Goal: Task Accomplishment & Management: Manage account settings

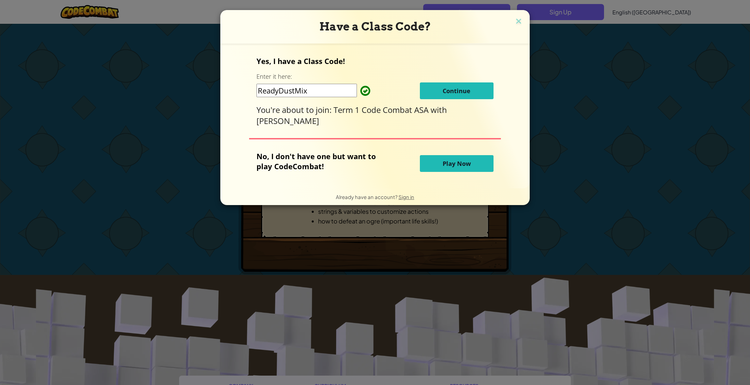
drag, startPoint x: 333, startPoint y: 92, endPoint x: 327, endPoint y: 93, distance: 6.0
click at [328, 93] on input "ReadyDustMix" at bounding box center [306, 90] width 100 height 13
click at [341, 77] on div "Yes, I have a Class Code! Enter it here: ReadyDustMix Continue You're about to …" at bounding box center [374, 91] width 237 height 70
drag, startPoint x: 450, startPoint y: 93, endPoint x: 447, endPoint y: 94, distance: 3.6
click at [450, 94] on span "Continue" at bounding box center [456, 91] width 28 height 8
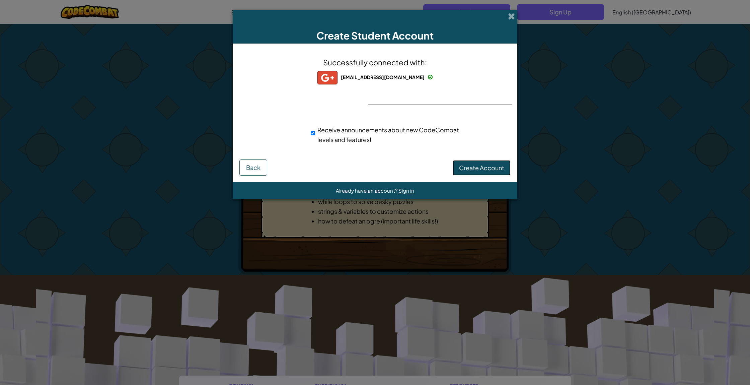
drag, startPoint x: 491, startPoint y: 170, endPoint x: 415, endPoint y: 180, distance: 76.7
click at [491, 170] on span "Create Account" at bounding box center [481, 168] width 45 height 8
click at [467, 171] on div "Creating Account... Back" at bounding box center [374, 167] width 271 height 16
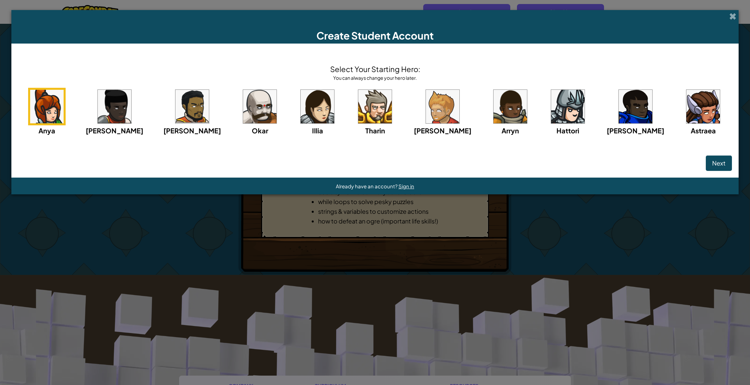
click at [276, 90] on img at bounding box center [259, 106] width 33 height 33
click at [712, 167] on span "Next" at bounding box center [718, 163] width 13 height 8
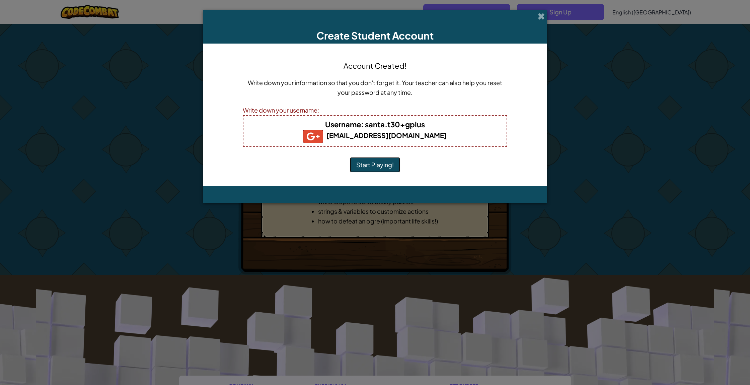
click at [384, 161] on button "Start Playing!" at bounding box center [375, 164] width 50 height 15
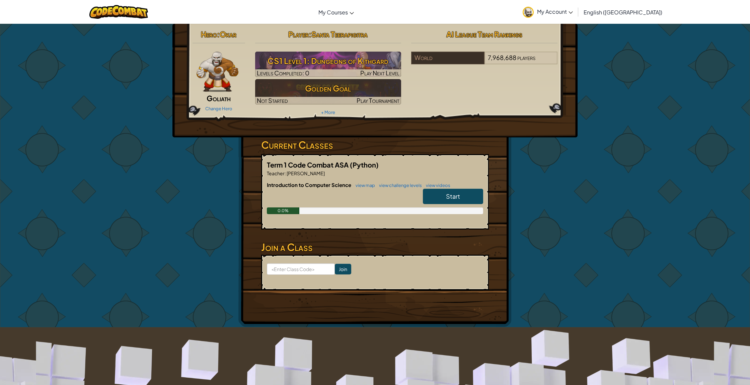
click at [462, 193] on link "Start" at bounding box center [453, 195] width 60 height 15
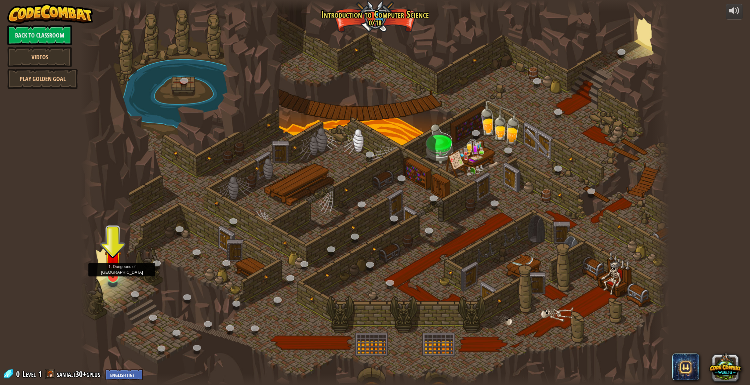
click at [119, 276] on img at bounding box center [113, 259] width 17 height 38
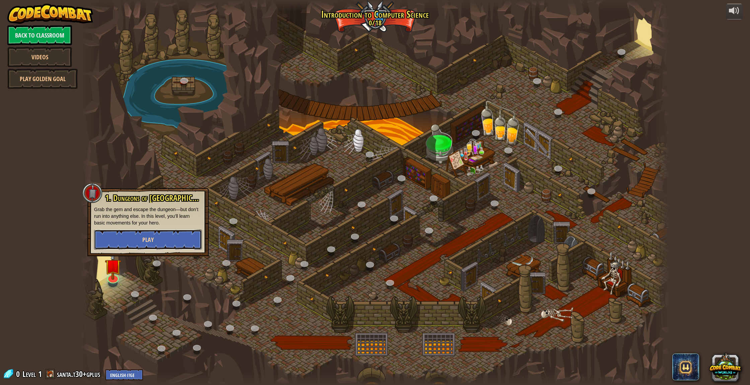
click at [144, 244] on button "Play" at bounding box center [148, 239] width 108 height 20
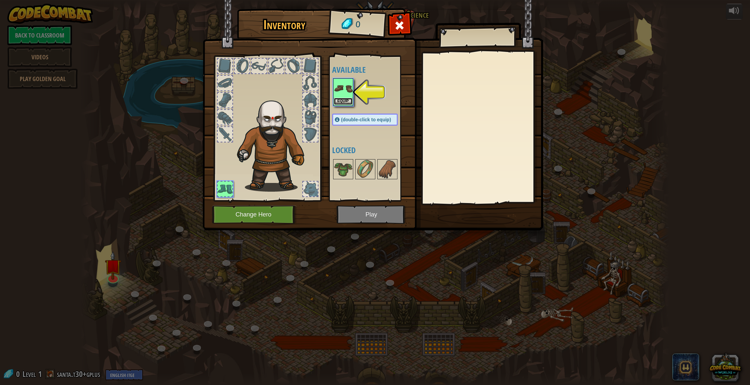
click at [344, 101] on button "Equip" at bounding box center [343, 101] width 19 height 7
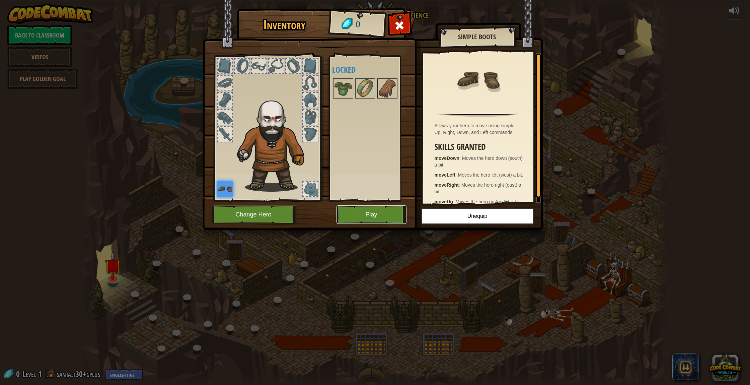
click at [375, 215] on button "Play" at bounding box center [371, 214] width 70 height 18
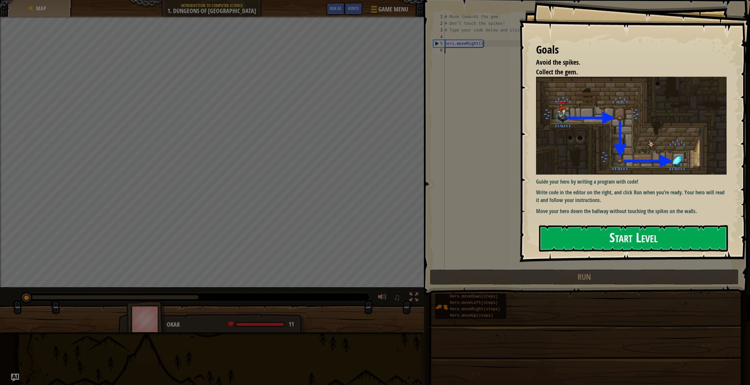
click at [586, 234] on button "Start Level" at bounding box center [633, 238] width 189 height 26
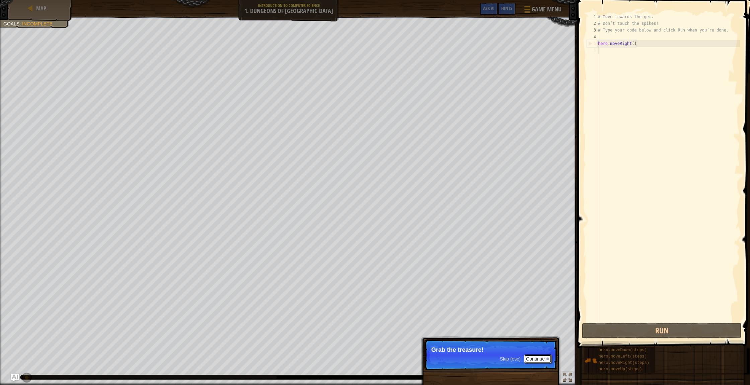
click at [541, 357] on button "Continue" at bounding box center [538, 358] width 28 height 9
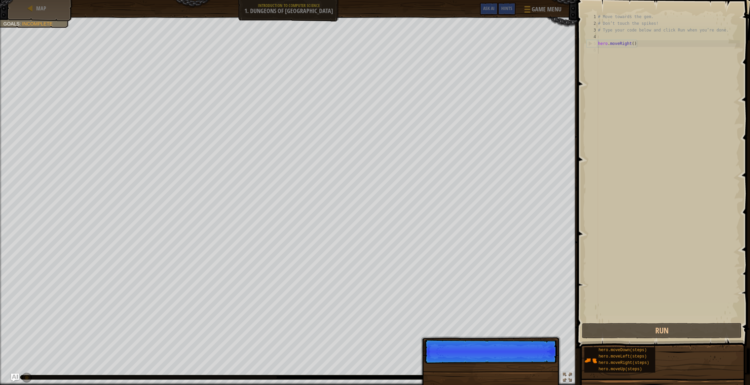
scroll to position [3, 0]
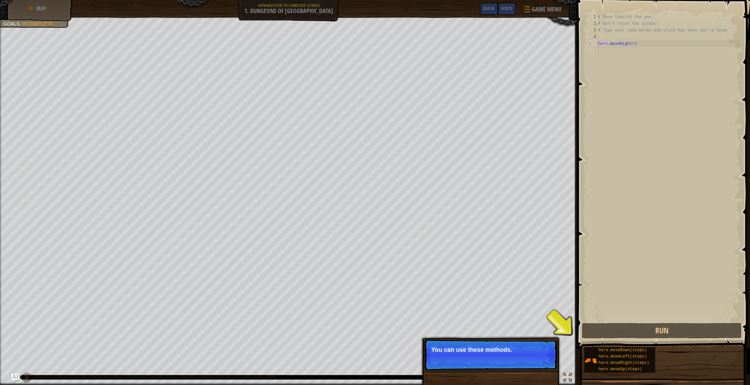
click at [0, 0] on button "Continue" at bounding box center [0, 0] width 0 height 0
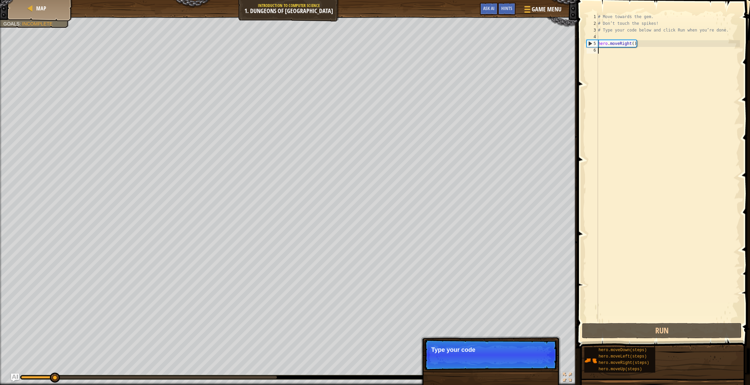
click at [541, 356] on p "Skip (esc) Continue Type your code" at bounding box center [490, 354] width 133 height 31
click at [541, 356] on p "Skip (esc) Continue Type your code on the right." at bounding box center [490, 354] width 133 height 31
click at [541, 357] on button "Continue" at bounding box center [538, 358] width 28 height 9
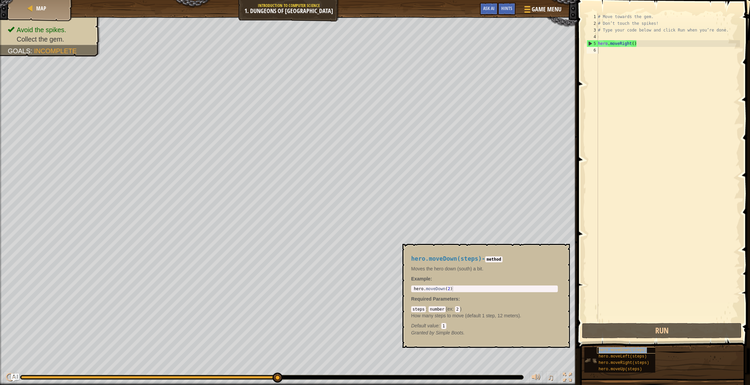
click at [615, 350] on span "hero.moveDown(steps)" at bounding box center [622, 349] width 48 height 5
type textarea "hero.moveDown(2)"
drag, startPoint x: 462, startPoint y: 288, endPoint x: 453, endPoint y: 288, distance: 9.0
click at [453, 288] on div "hero . moveDown ( 2 )" at bounding box center [484, 294] width 144 height 16
click at [451, 287] on div "hero . moveDown ( 2 )" at bounding box center [484, 294] width 144 height 16
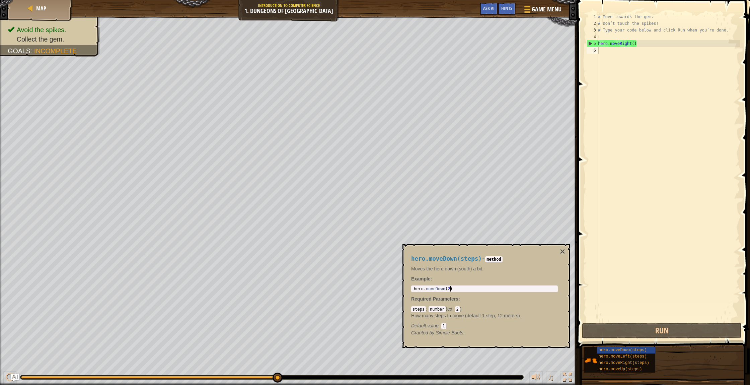
click at [634, 281] on div "# Move towards the gem. # Don’t touch the spikes! # Type your code below and cl…" at bounding box center [667, 173] width 143 height 321
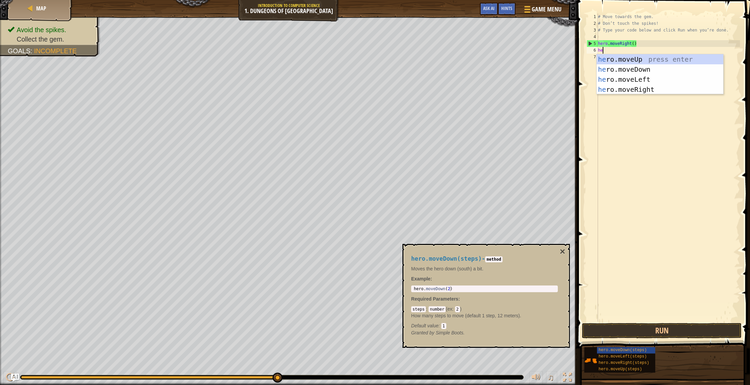
type textarea "hero"
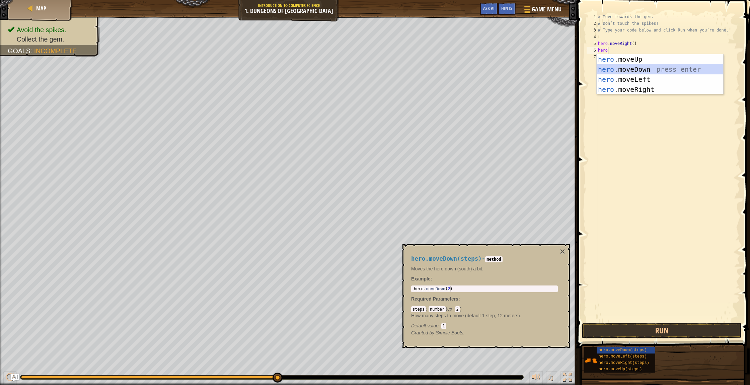
click at [613, 69] on div "hero .moveUp press enter hero .moveDown press enter hero .moveLeft press enter …" at bounding box center [659, 84] width 127 height 60
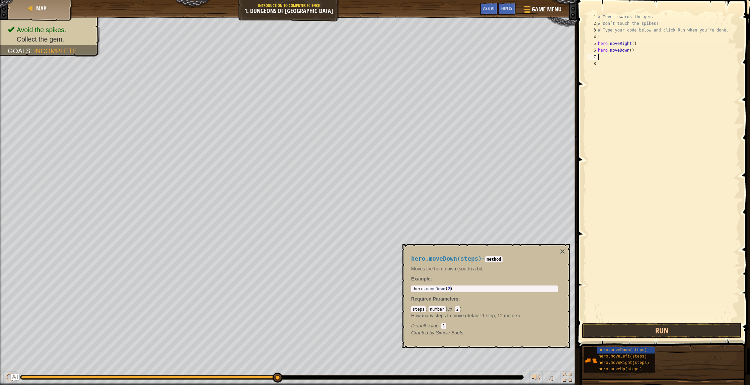
click at [631, 50] on div "# Move towards the gem. # Don’t touch the spikes! # Type your code below and cl…" at bounding box center [667, 173] width 143 height 321
type textarea "hero.moveDown()"
click at [652, 330] on button "Run" at bounding box center [662, 330] width 160 height 15
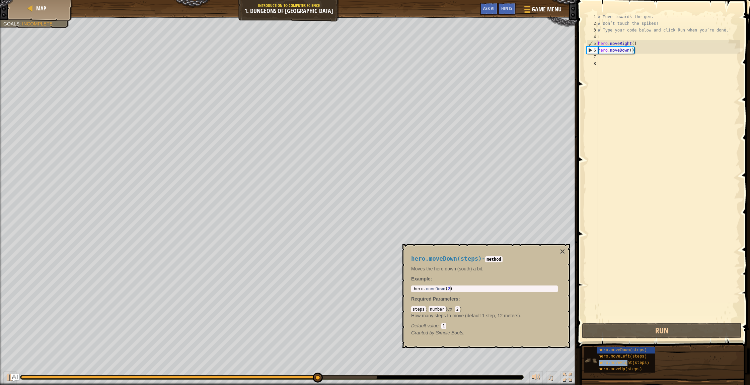
click at [628, 360] on span "hero.moveRight(steps)" at bounding box center [623, 362] width 51 height 5
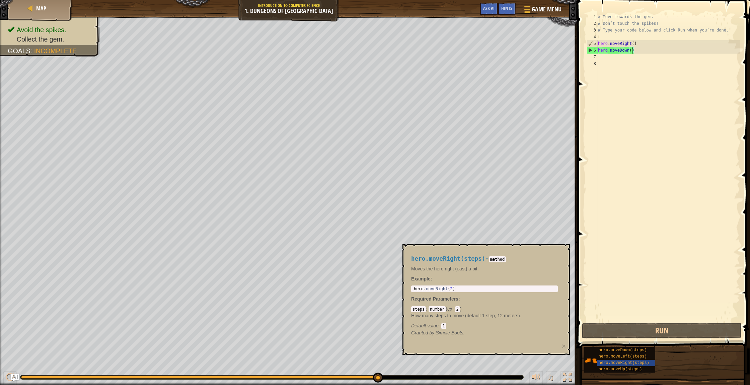
click at [604, 58] on div "# Move towards the gem. # Don’t touch the spikes! # Type your code below and cl…" at bounding box center [667, 173] width 143 height 321
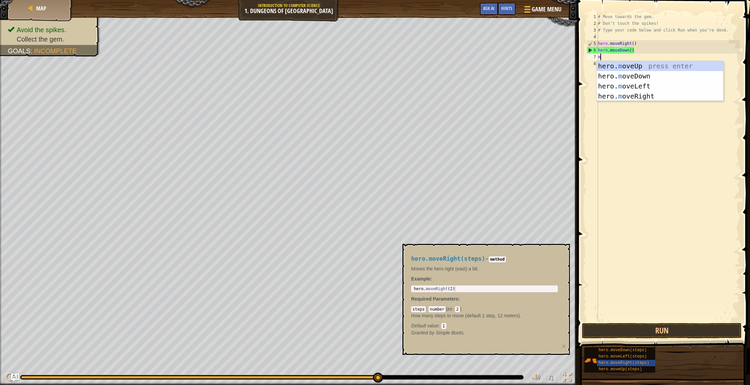
type textarea "mo"
click at [636, 97] on div "hero. mo veUp press enter hero. mo veDown press enter hero. mo veLeft press ent…" at bounding box center [659, 91] width 127 height 60
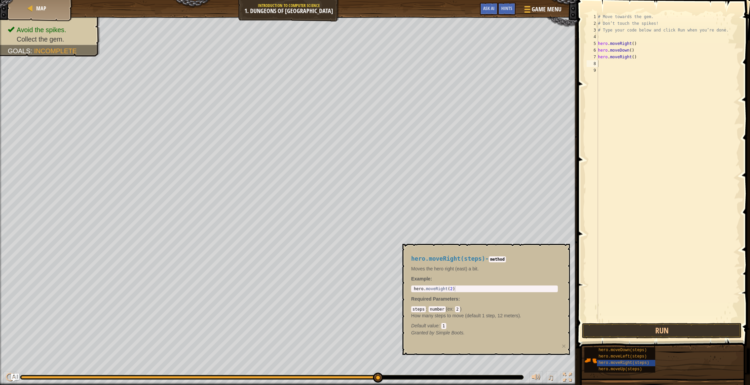
click at [680, 322] on span at bounding box center [664, 165] width 178 height 368
click at [677, 323] on button "Run" at bounding box center [662, 330] width 160 height 15
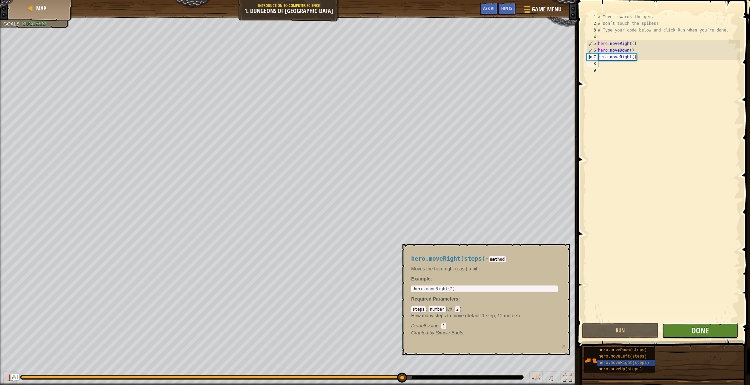
click at [682, 327] on button "Done" at bounding box center [700, 330] width 77 height 15
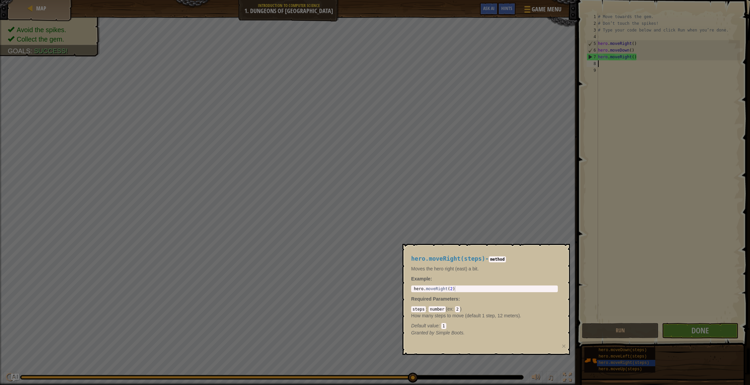
click at [355, 132] on div at bounding box center [375, 192] width 750 height 385
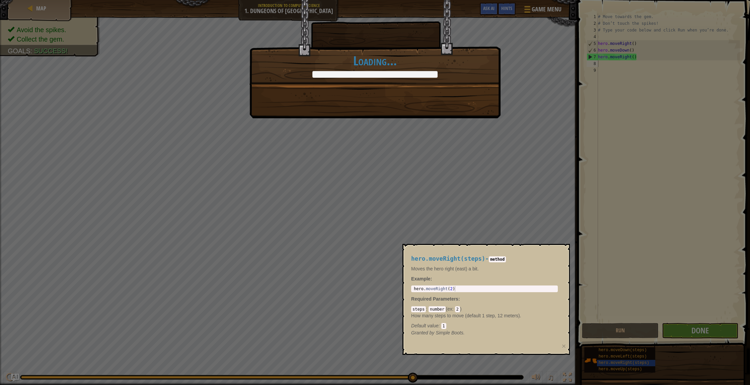
drag, startPoint x: 355, startPoint y: 137, endPoint x: 368, endPoint y: 148, distance: 17.3
click at [357, 139] on div "You completed Dungeons of Kithgard! +0 +0 New Item Clean code: no code errors o…" at bounding box center [375, 192] width 750 height 385
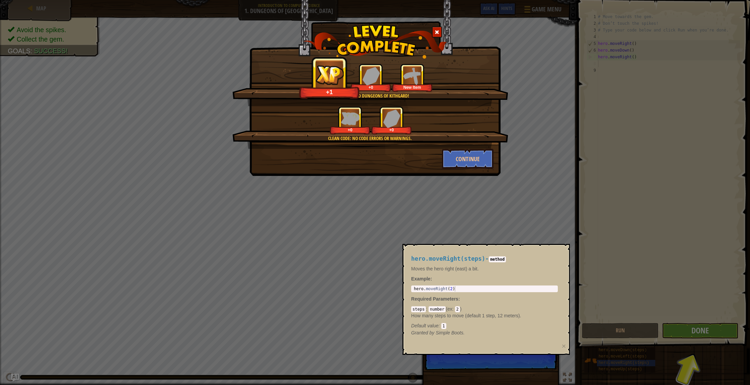
drag, startPoint x: 547, startPoint y: 312, endPoint x: 534, endPoint y: 349, distance: 39.4
click at [547, 313] on p "How many steps to move (default 1 step, 12 meters)." at bounding box center [484, 315] width 147 height 7
drag, startPoint x: 519, startPoint y: 371, endPoint x: 581, endPoint y: 362, distance: 62.5
click at [519, 371] on div "You completed Dungeons of Kithgard! +8 +0 New Item Clean code: no code errors o…" at bounding box center [375, 192] width 750 height 385
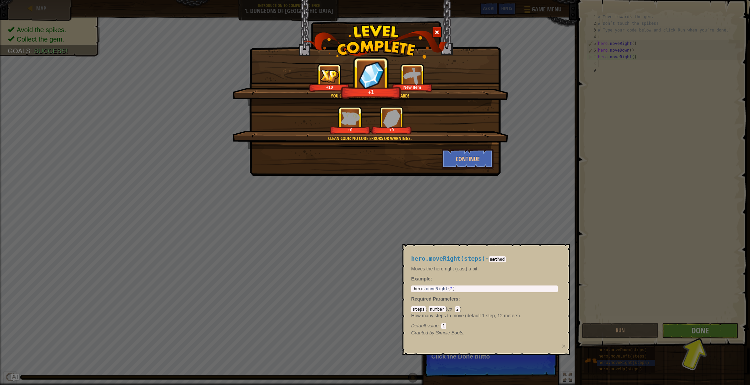
click at [693, 329] on div "You completed Dungeons of Kithgard! +10 +1 New Item Clean code: no code errors …" at bounding box center [375, 192] width 750 height 385
click at [693, 331] on div "You completed Dungeons of Kithgard! +10 +10 New Item Clean code: no code errors…" at bounding box center [375, 192] width 750 height 385
click at [692, 331] on div "You completed Dungeons of Kithgard! +10 +10 New Item Clean code: no code errors…" at bounding box center [375, 192] width 750 height 385
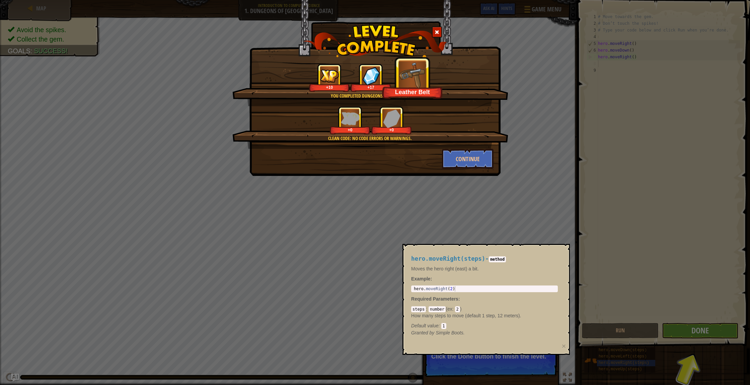
click at [488, 341] on div "hero.moveRight(steps) - method Moves the hero right (east) a bit. Example : 1 h…" at bounding box center [484, 295] width 156 height 93
click at [483, 158] on button "Continue" at bounding box center [468, 159] width 52 height 20
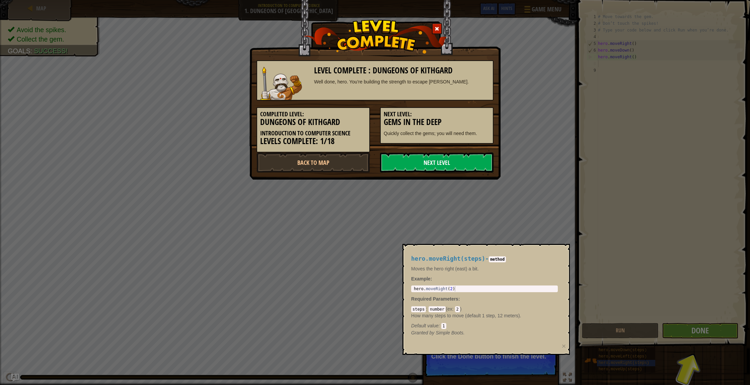
click at [483, 160] on link "Next Level" at bounding box center [436, 162] width 113 height 20
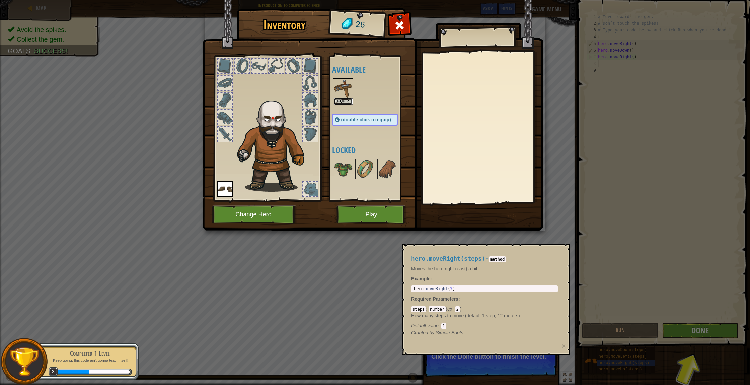
click at [344, 102] on button "Equip" at bounding box center [343, 101] width 19 height 7
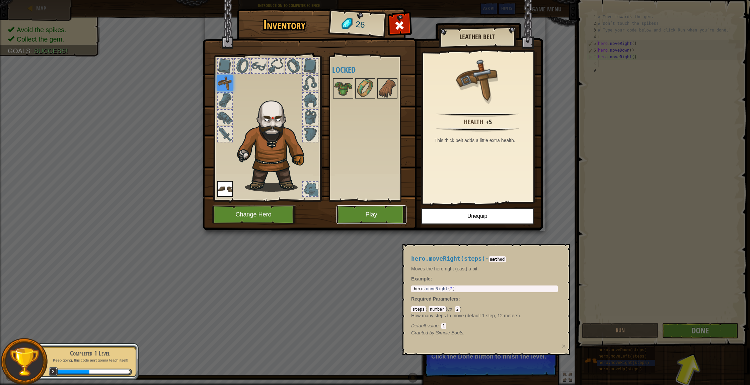
click at [368, 214] on button "Play" at bounding box center [371, 214] width 70 height 18
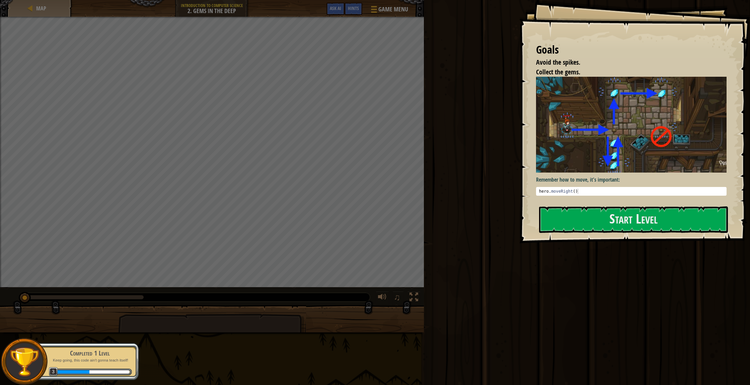
click at [582, 180] on p "Remember how to move, it's important:" at bounding box center [631, 180] width 190 height 8
click at [587, 199] on div "Remember how to move, it's important: 1 hero . moveRight ( ) הההההההההההההההההה…" at bounding box center [631, 138] width 190 height 123
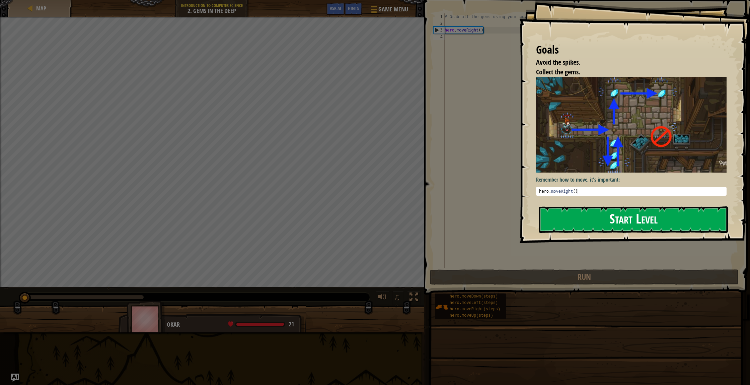
click at [574, 210] on button "Start Level" at bounding box center [633, 219] width 189 height 26
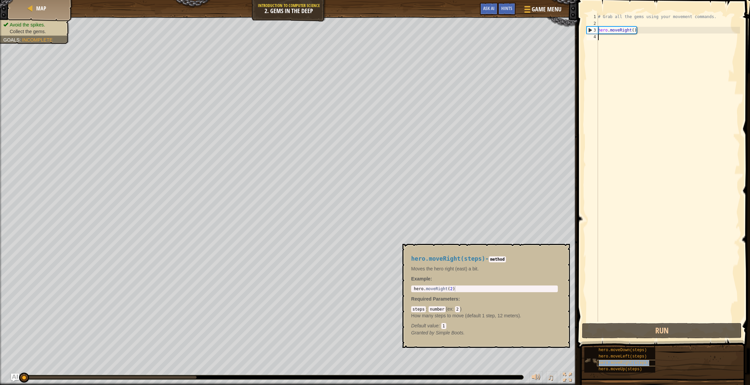
click at [634, 360] on span "hero.moveRight(steps)" at bounding box center [623, 362] width 51 height 5
click at [652, 334] on button "Run" at bounding box center [662, 330] width 160 height 15
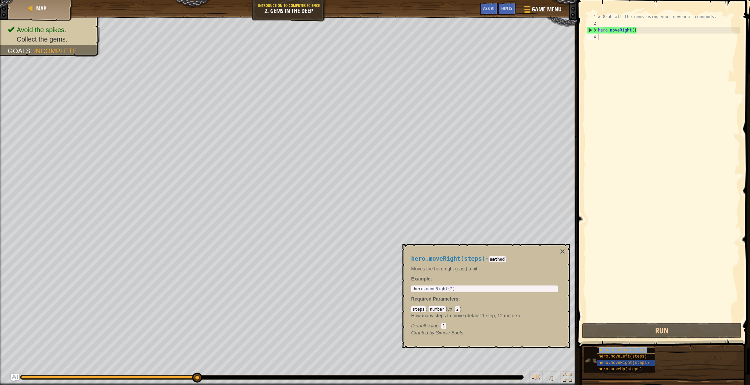
click at [615, 350] on span "hero.moveDown(steps)" at bounding box center [622, 349] width 48 height 5
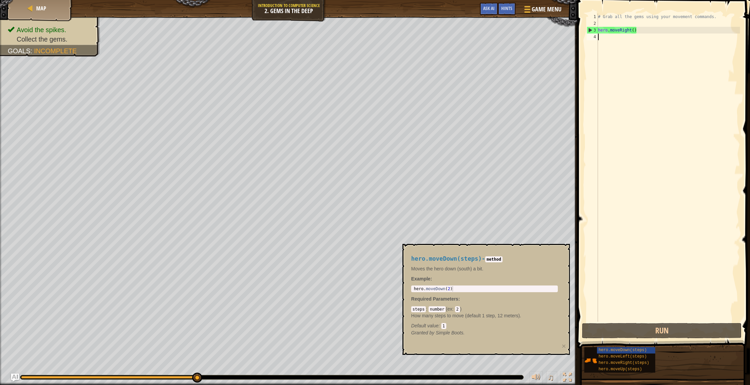
click at [630, 213] on div "# Grab all the gems using your movement commands. hero . moveRight ( )" at bounding box center [667, 173] width 143 height 321
click at [638, 352] on span "hero.moveDown(steps)" at bounding box center [622, 349] width 48 height 5
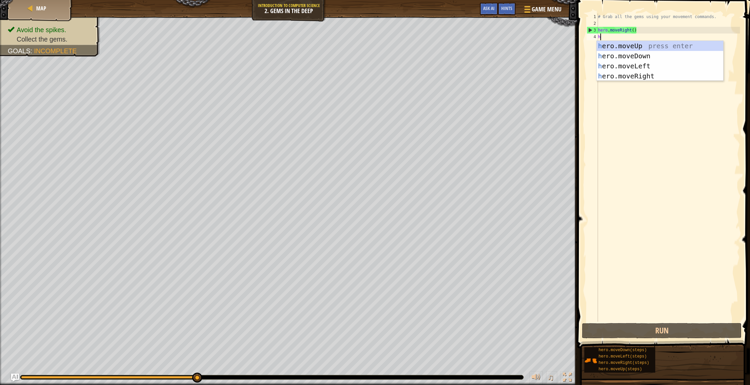
scroll to position [3, 0]
type textarea "hero"
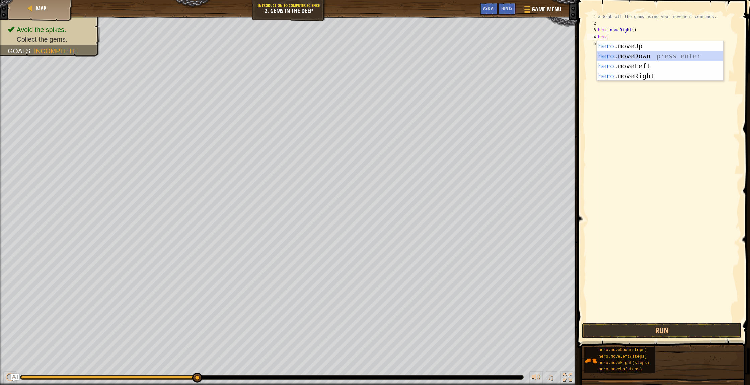
click at [651, 58] on div "hero .moveUp press enter hero .moveDown press enter hero .moveLeft press enter …" at bounding box center [659, 71] width 127 height 60
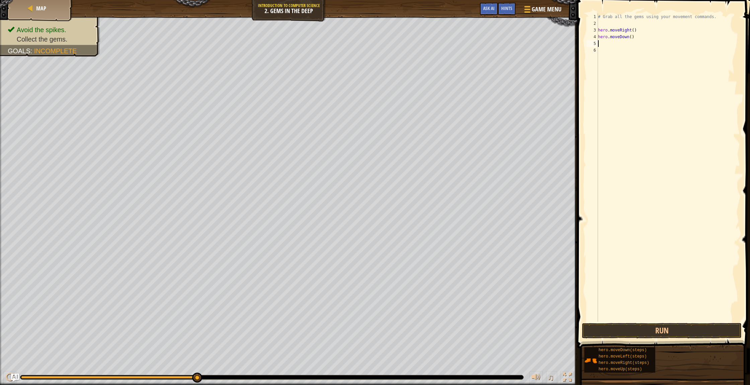
click at [630, 37] on div "# Grab all the gems using your movement commands. hero . moveRight ( ) hero . m…" at bounding box center [667, 173] width 143 height 321
type textarea "hero.moveDown()"
drag, startPoint x: 677, startPoint y: 330, endPoint x: 674, endPoint y: 327, distance: 4.3
click at [677, 330] on button "Run" at bounding box center [662, 330] width 160 height 15
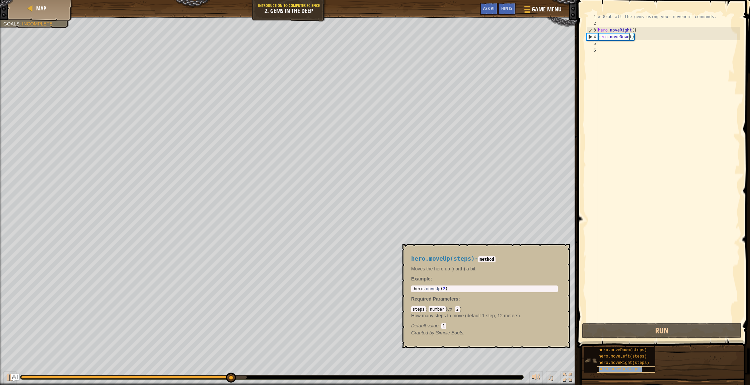
click at [625, 370] on span "hero.moveUp(steps)" at bounding box center [620, 369] width 44 height 5
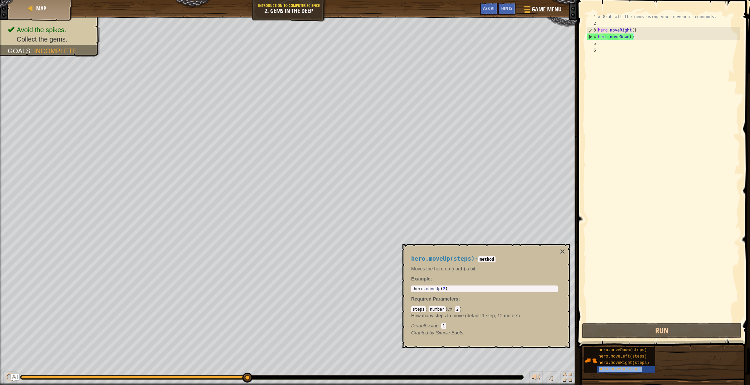
drag, startPoint x: 632, startPoint y: 368, endPoint x: 657, endPoint y: 176, distance: 193.4
click at [632, 368] on span "hero.moveUp(steps)" at bounding box center [620, 369] width 44 height 5
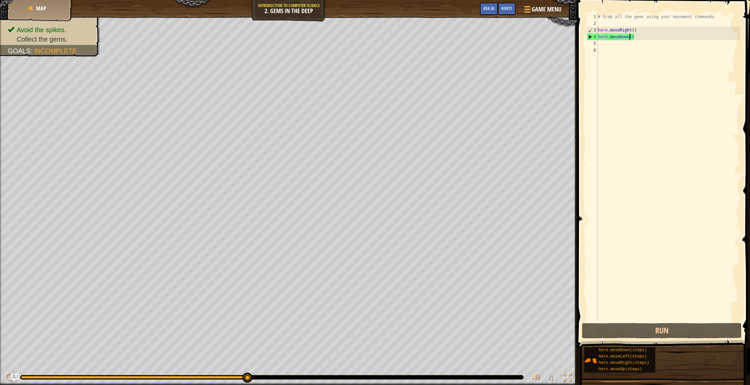
click at [621, 45] on div "# Grab all the gems using your movement commands. hero . moveRight ( ) hero . m…" at bounding box center [667, 173] width 143 height 321
type textarea "m"
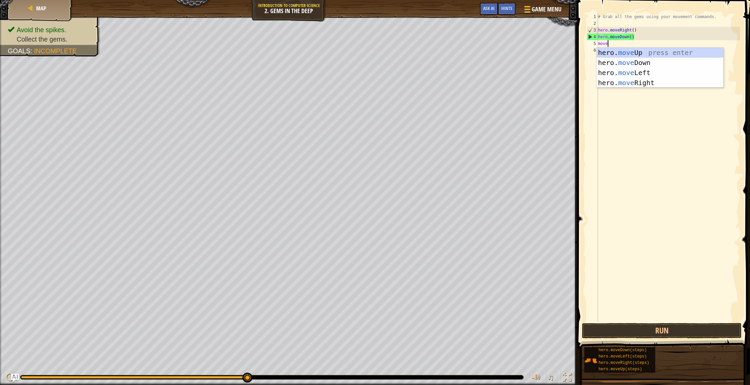
type textarea "moveu"
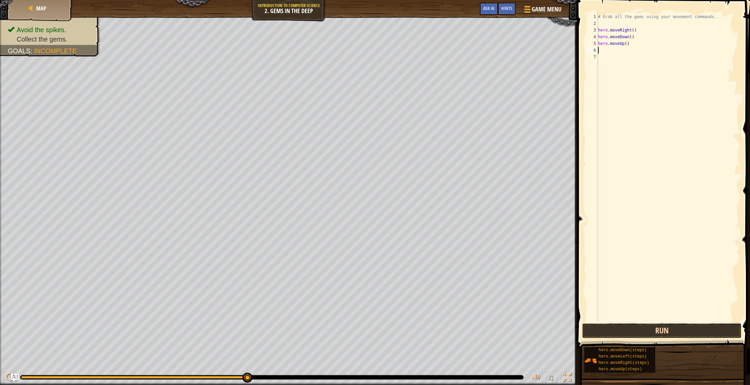
click at [701, 324] on button "Run" at bounding box center [662, 330] width 160 height 15
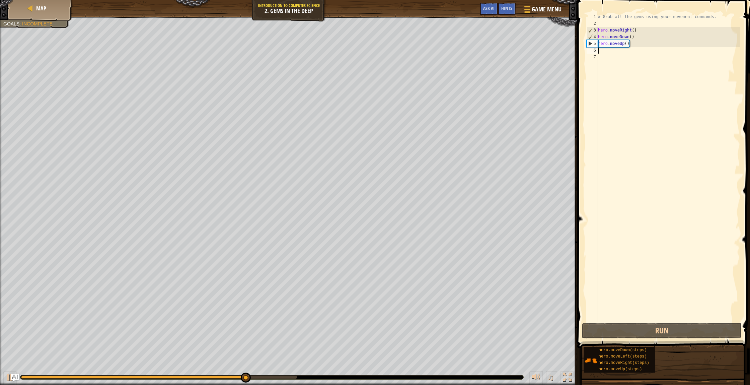
click at [629, 44] on div "# Grab all the gems using your movement commands. hero . moveRight ( ) hero . m…" at bounding box center [667, 173] width 143 height 321
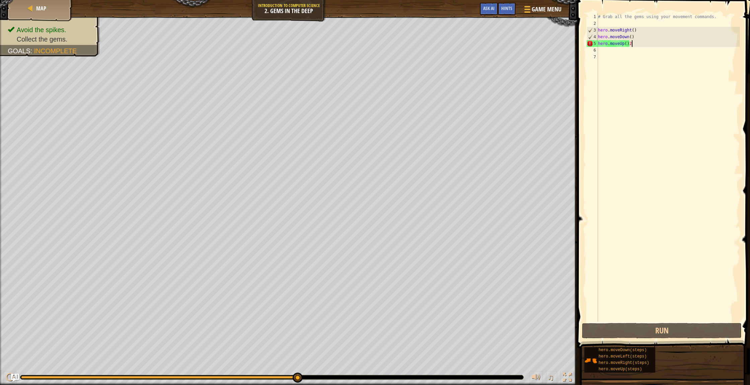
scroll to position [3, 2]
click at [626, 43] on div "# Grab all the gems using your movement commands. hero . moveRight ( ) hero . m…" at bounding box center [667, 173] width 143 height 321
type textarea "hero.moveUp(2)"
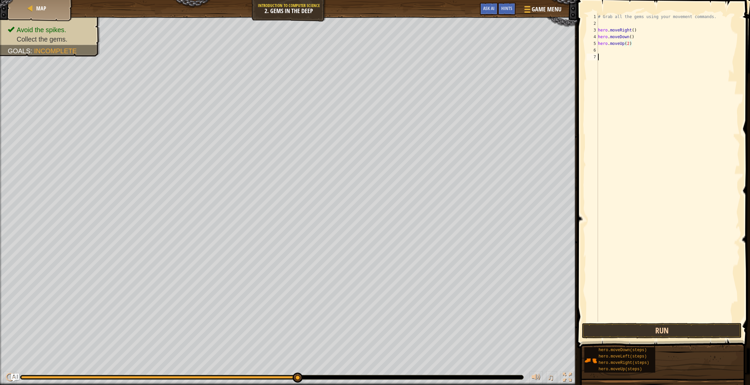
drag, startPoint x: 672, startPoint y: 320, endPoint x: 674, endPoint y: 330, distance: 10.9
click at [672, 321] on div "# Grab all the gems using your movement commands. hero . moveRight ( ) hero . m…" at bounding box center [667, 173] width 143 height 321
drag, startPoint x: 674, startPoint y: 330, endPoint x: 675, endPoint y: 327, distance: 3.4
click at [675, 328] on button "Run" at bounding box center [662, 330] width 160 height 15
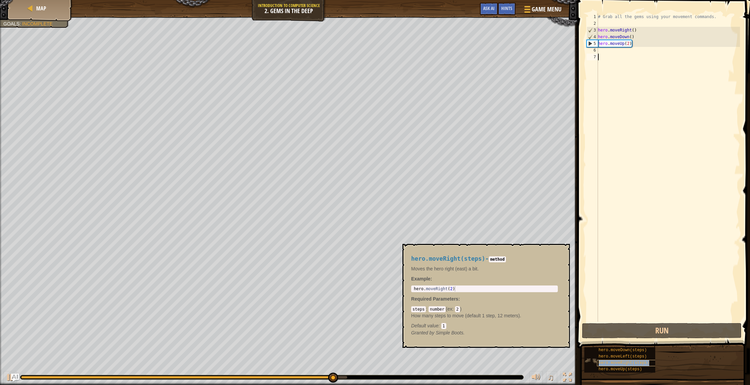
click at [630, 361] on span "hero.moveRight(steps)" at bounding box center [623, 362] width 51 height 5
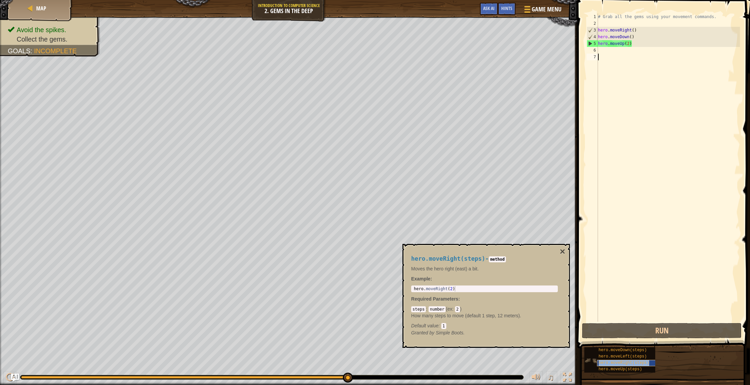
click at [630, 364] on span "hero.moveRight(steps)" at bounding box center [623, 362] width 51 height 5
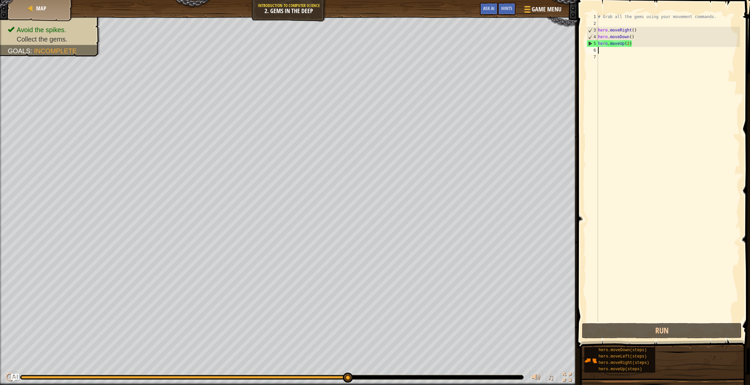
click at [601, 50] on div "# Grab all the gems using your movement commands. hero . moveRight ( ) hero . m…" at bounding box center [667, 173] width 143 height 321
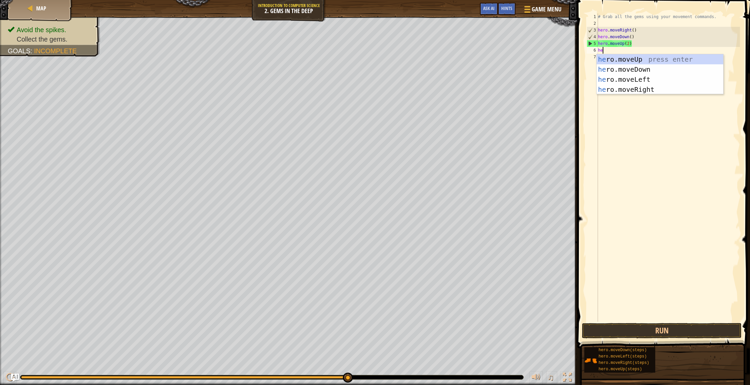
type textarea "hero"
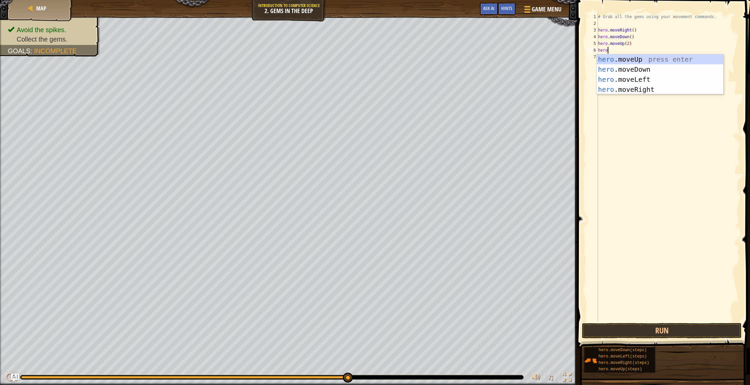
click at [632, 95] on div "# Grab all the gems using your movement commands. hero . moveRight ( ) hero . m…" at bounding box center [667, 173] width 143 height 321
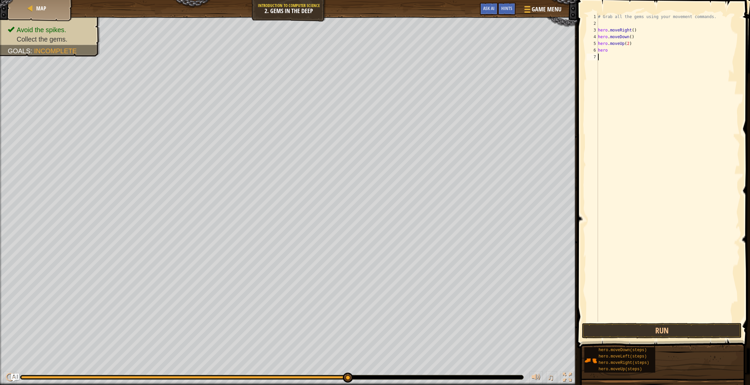
scroll to position [3, 0]
click at [614, 50] on div "# Grab all the gems using your movement commands. hero . moveRight ( ) hero . m…" at bounding box center [667, 173] width 143 height 321
type textarea "herom"
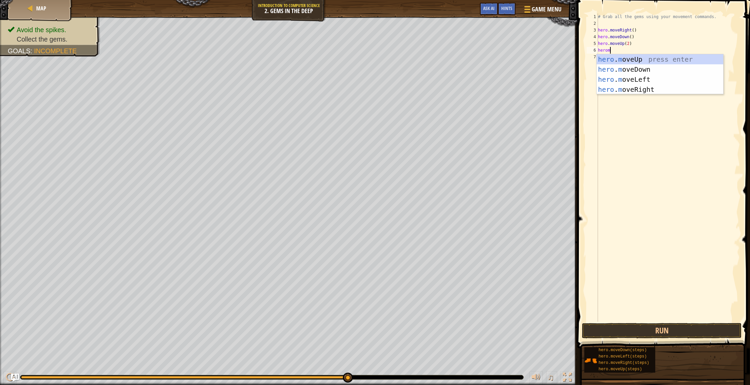
scroll to position [3, 1]
click at [637, 89] on div "hero . m oveUp press enter hero . m oveDown press enter hero . m oveLeft press …" at bounding box center [659, 84] width 127 height 60
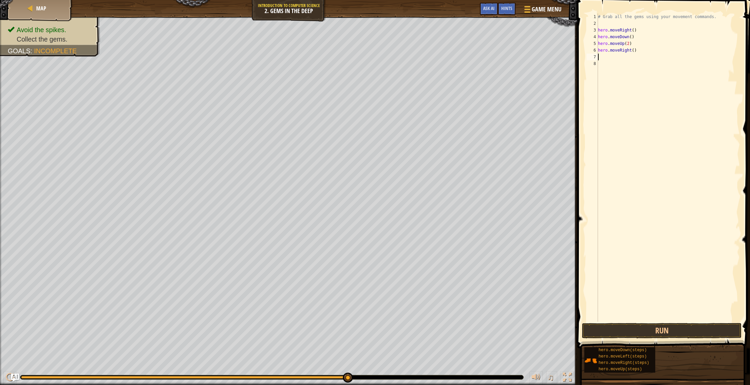
scroll to position [3, 0]
click at [659, 328] on button "Run" at bounding box center [662, 330] width 160 height 15
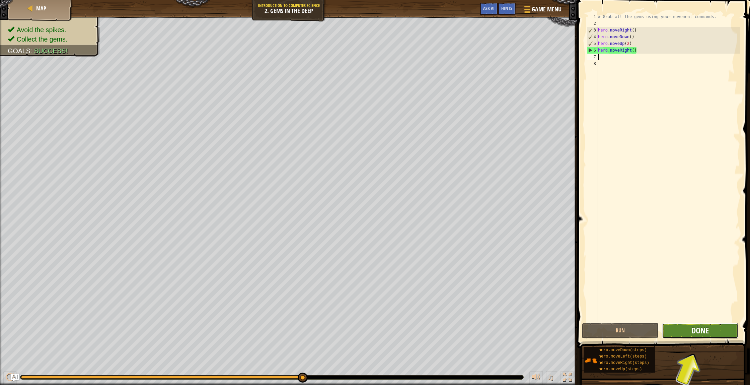
click at [692, 329] on span "Done" at bounding box center [699, 330] width 17 height 11
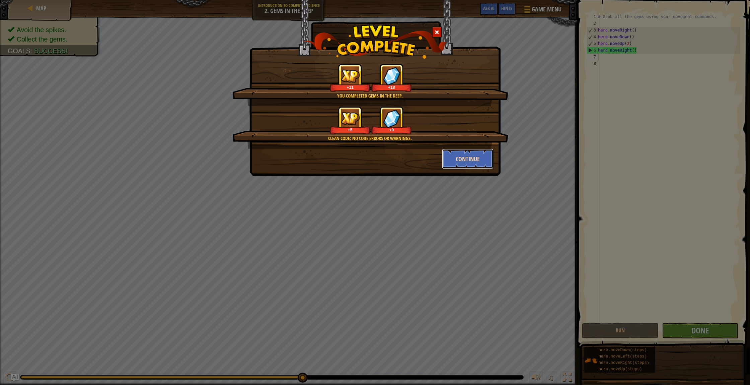
click at [478, 157] on button "Continue" at bounding box center [468, 159] width 52 height 20
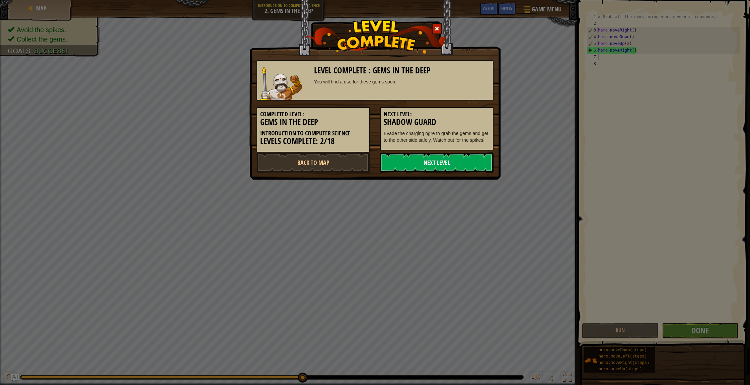
click at [477, 156] on link "Next Level" at bounding box center [436, 162] width 113 height 20
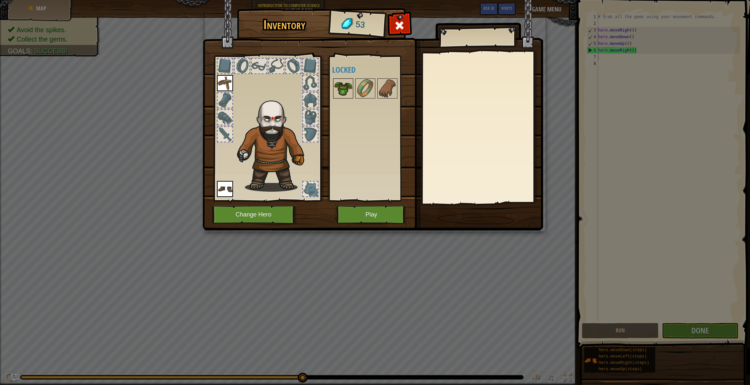
click at [338, 90] on img at bounding box center [343, 88] width 19 height 19
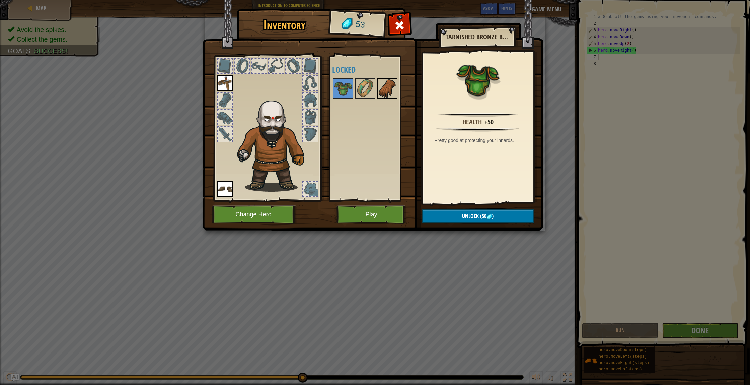
click at [385, 93] on img at bounding box center [387, 88] width 19 height 19
click at [365, 92] on img at bounding box center [365, 88] width 19 height 19
click at [373, 92] on img at bounding box center [365, 88] width 19 height 19
click at [385, 92] on img at bounding box center [387, 88] width 19 height 19
click at [353, 91] on div at bounding box center [371, 88] width 79 height 22
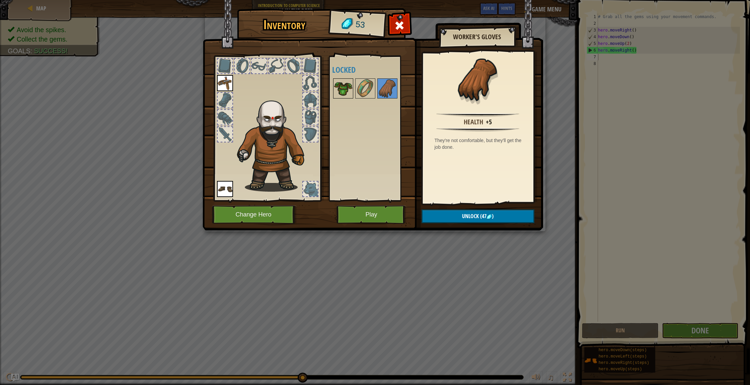
click at [345, 91] on img at bounding box center [343, 88] width 19 height 19
click at [371, 93] on img at bounding box center [365, 88] width 19 height 19
click at [358, 91] on img at bounding box center [365, 88] width 19 height 19
click at [378, 93] on img at bounding box center [387, 88] width 19 height 19
click at [342, 87] on img at bounding box center [343, 88] width 19 height 19
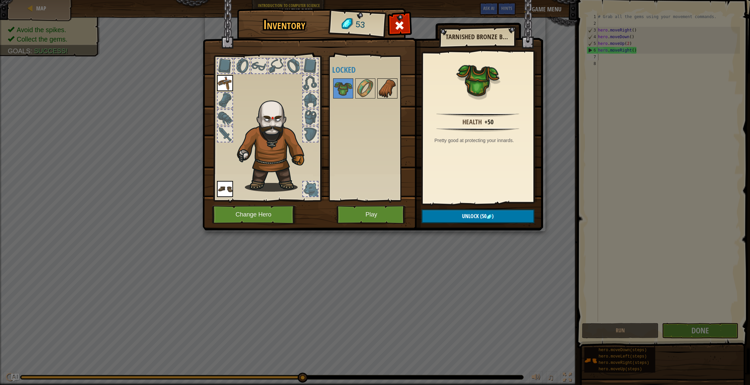
click at [381, 92] on img at bounding box center [387, 88] width 19 height 19
click at [336, 90] on img at bounding box center [343, 88] width 19 height 19
click at [373, 204] on img at bounding box center [373, 108] width 340 height 243
click at [372, 212] on button "Play" at bounding box center [371, 214] width 70 height 18
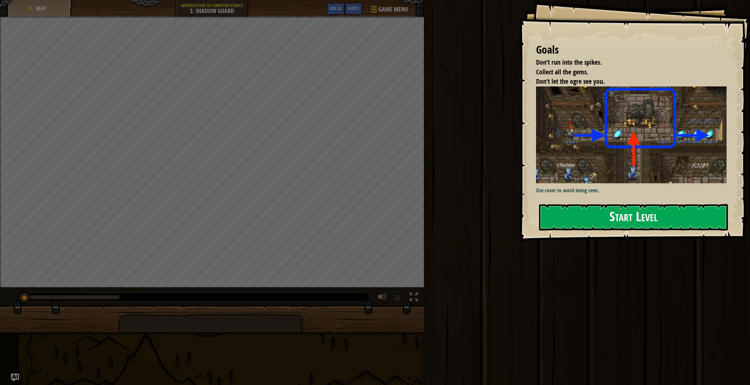
click at [579, 222] on button "Start Level" at bounding box center [633, 217] width 189 height 26
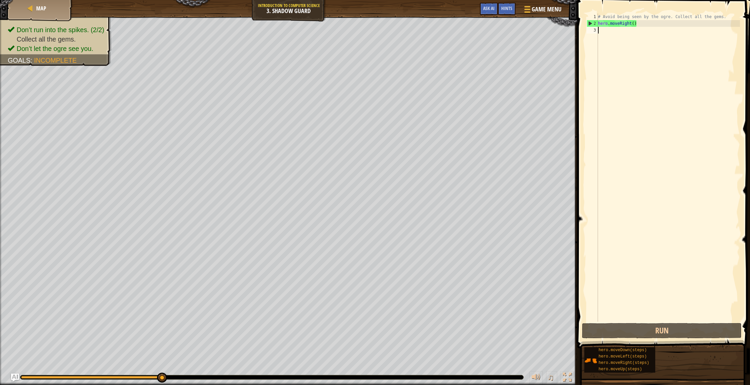
click at [620, 41] on div "# Avoid being seen by the ogre. Collect all the gems. hero . moveRight ( )" at bounding box center [667, 173] width 143 height 321
type textarea "he"
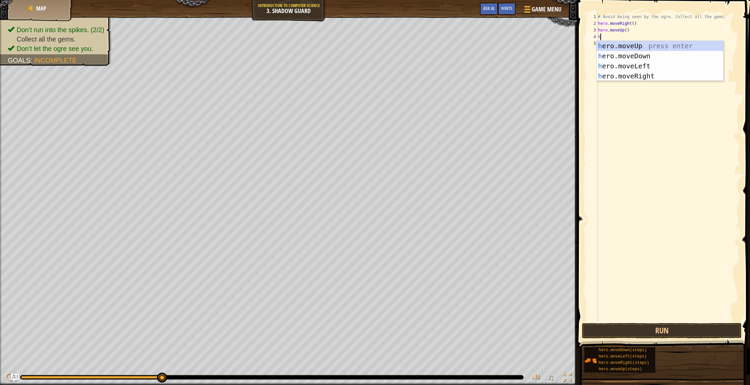
type textarea "he"
click at [645, 73] on div "he ro.moveUp press enter he ro.moveDown press enter he ro.moveLeft press enter …" at bounding box center [659, 71] width 127 height 60
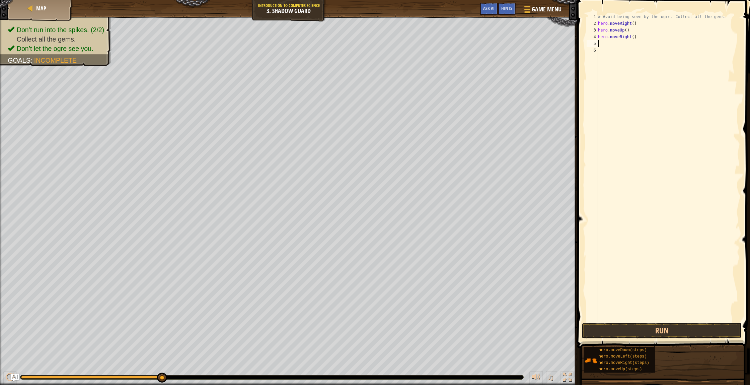
type textarea "he"
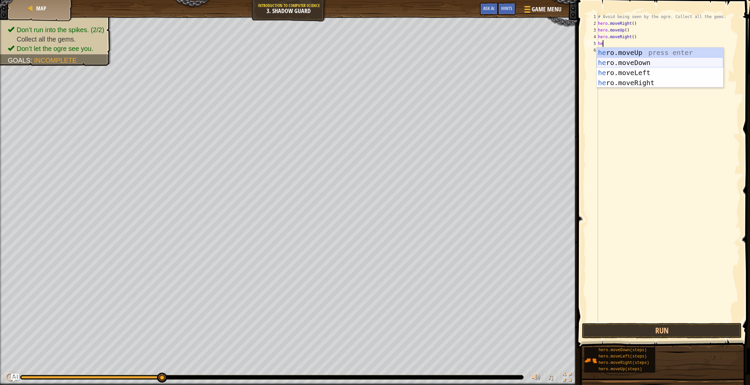
click at [617, 60] on div "he ro.moveUp press enter he ro.moveDown press enter he ro.moveLeft press enter …" at bounding box center [659, 78] width 127 height 60
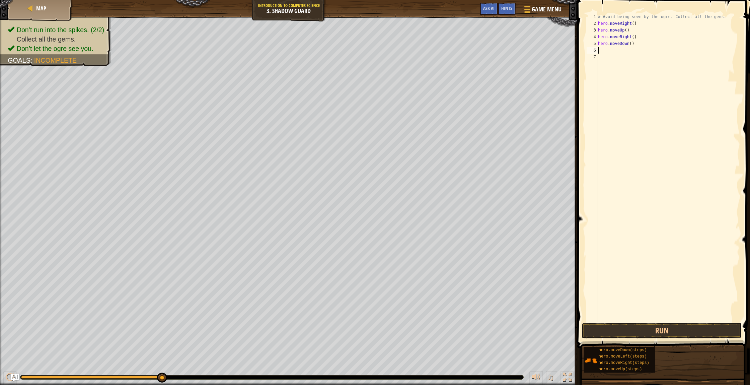
type textarea "he"
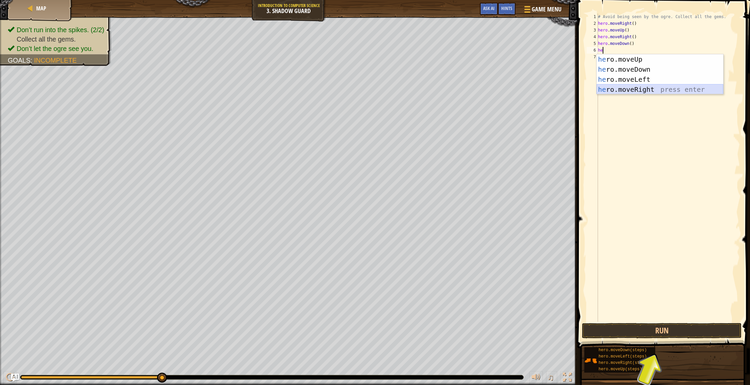
click at [634, 85] on div "he ro.moveUp press enter he ro.moveDown press enter he ro.moveLeft press enter …" at bounding box center [659, 84] width 127 height 60
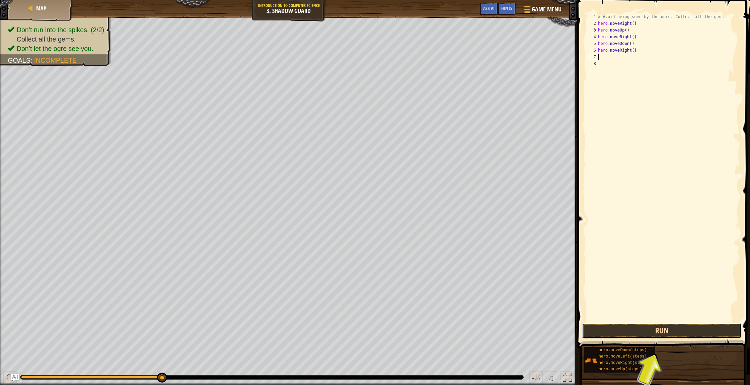
click at [653, 337] on button "Run" at bounding box center [662, 330] width 160 height 15
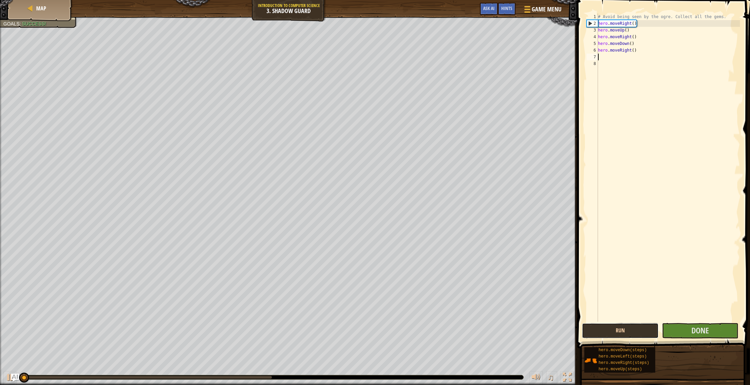
click at [654, 333] on button "Run" at bounding box center [620, 330] width 77 height 15
click at [683, 330] on button "Done" at bounding box center [700, 330] width 77 height 15
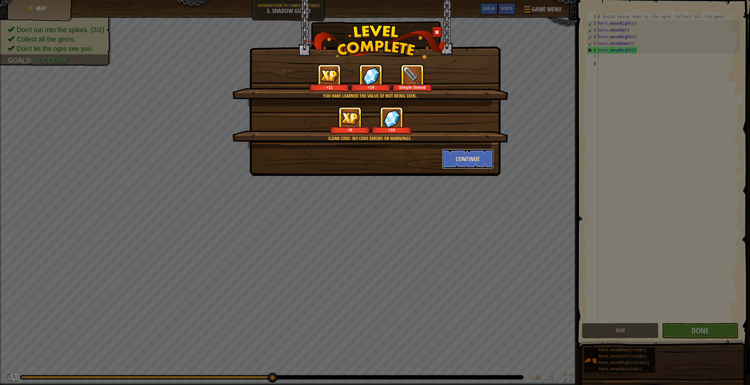
click at [455, 166] on button "Continue" at bounding box center [468, 159] width 52 height 20
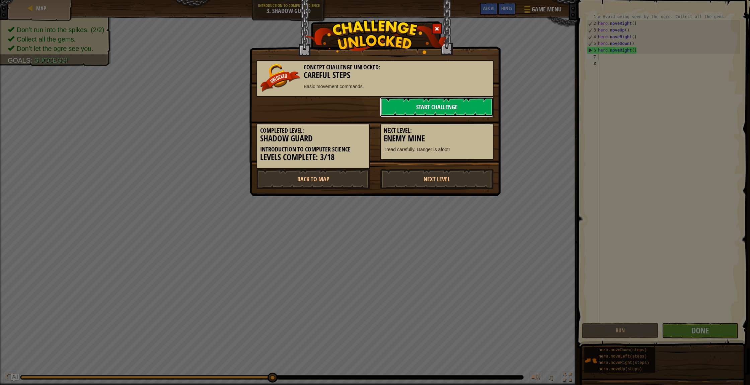
click at [403, 105] on link "Start Challenge" at bounding box center [436, 107] width 113 height 20
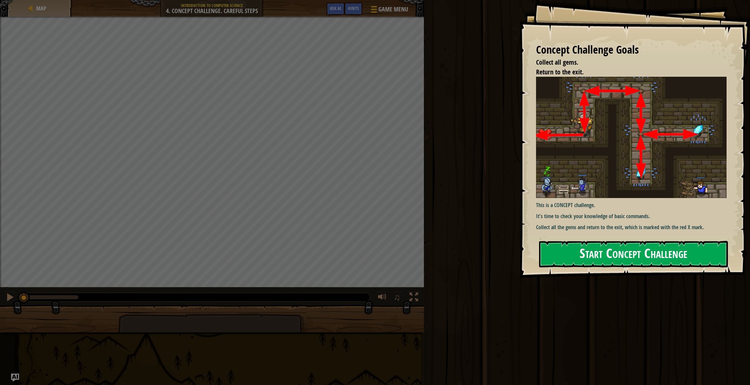
click at [692, 243] on button "Start Concept Challenge" at bounding box center [633, 254] width 189 height 26
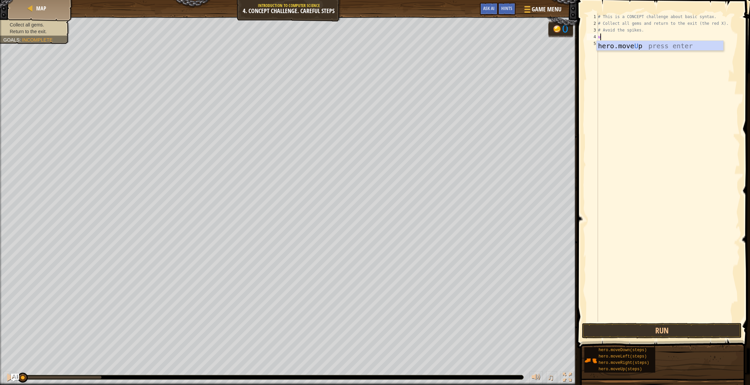
scroll to position [3, 0]
type textarea "up"
click at [647, 48] on div "hero.move Up press enter" at bounding box center [659, 56] width 127 height 30
type textarea "rig"
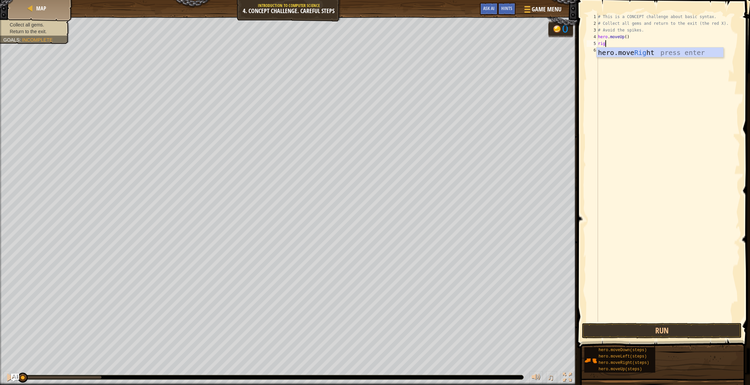
click at [617, 57] on div "# This is a CONCEPT challenge about basic syntax. # Collect all gems and return…" at bounding box center [667, 173] width 143 height 321
click at [615, 46] on div "# This is a CONCEPT challenge about basic syntax. # Collect all gems and return…" at bounding box center [667, 173] width 143 height 321
type textarea "righ"
type textarea "do"
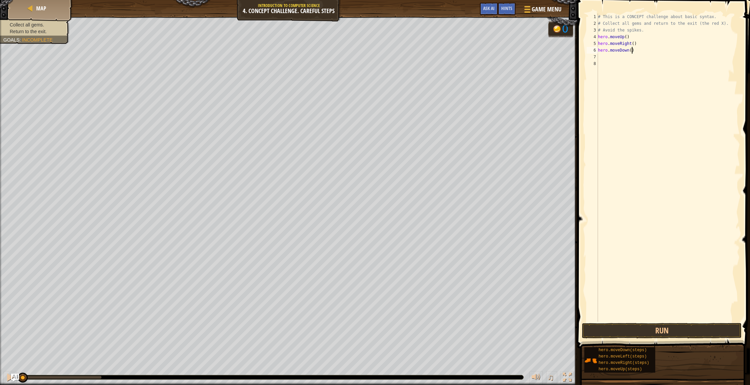
click at [632, 50] on div "# This is a CONCEPT challenge about basic syntax. # Collect all gems and return…" at bounding box center [667, 173] width 143 height 321
type textarea "hero.moveDown(2)"
drag, startPoint x: 616, startPoint y: 60, endPoint x: 613, endPoint y: 59, distance: 3.8
click at [616, 60] on div "# This is a CONCEPT challenge about basic syntax. # Collect all gems and return…" at bounding box center [667, 173] width 143 height 321
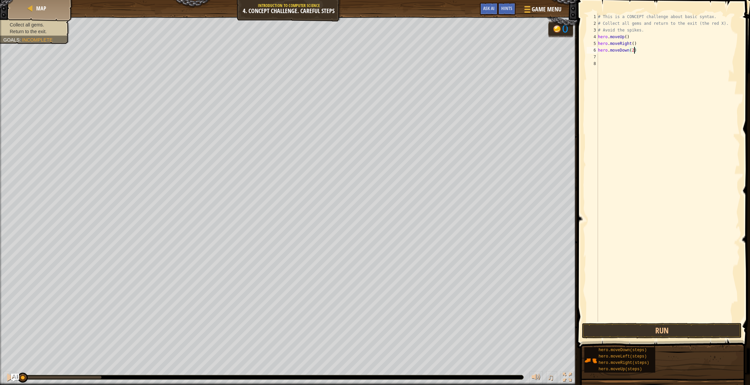
scroll to position [3, 0]
click at [612, 57] on div "# This is a CONCEPT challenge about basic syntax. # Collect all gems and return…" at bounding box center [667, 173] width 143 height 321
type textarea "up"
type textarea "m"
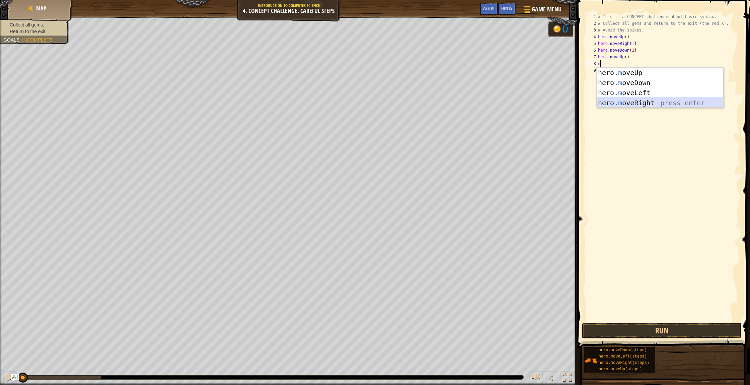
click at [647, 100] on div "hero. m oveUp press enter hero. m oveDown press enter hero. m oveLeft press ent…" at bounding box center [659, 98] width 127 height 60
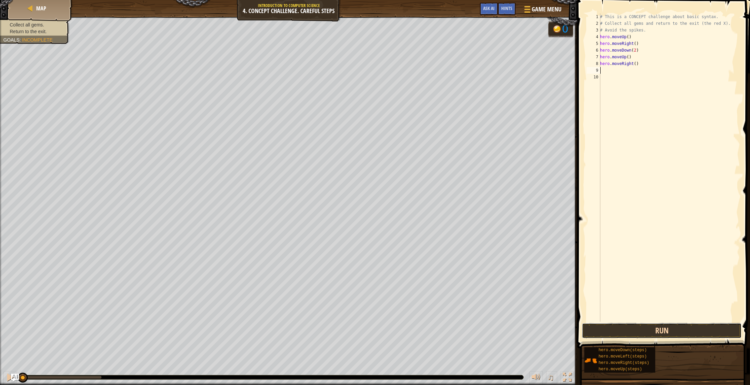
click at [675, 332] on button "Run" at bounding box center [662, 330] width 160 height 15
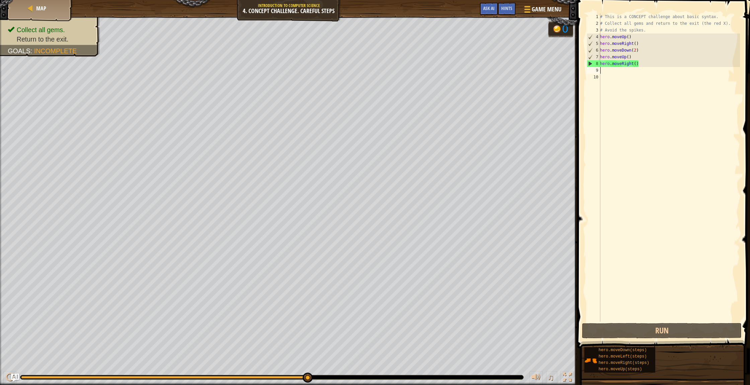
type textarea "m"
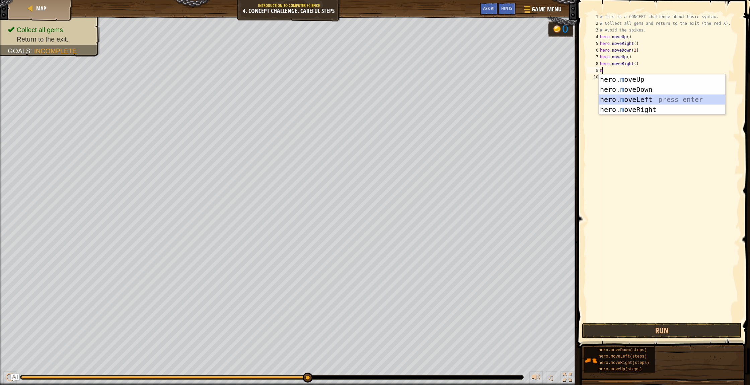
click at [616, 99] on div "hero. m oveUp press enter hero. m oveDown press enter hero. m oveLeft press ent…" at bounding box center [661, 104] width 127 height 60
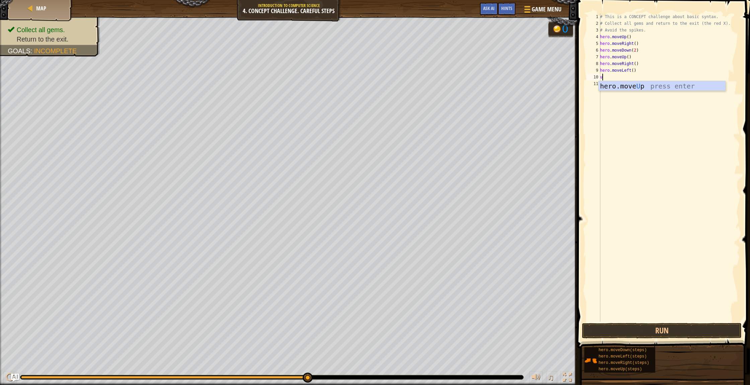
type textarea "up"
type textarea "le"
type textarea "do"
type textarea ";"
type textarea "le"
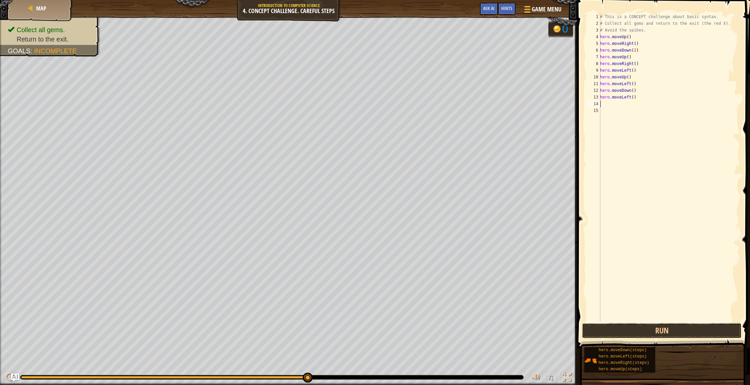
drag, startPoint x: 719, startPoint y: 331, endPoint x: 714, endPoint y: 328, distance: 5.8
click at [717, 329] on button "Run" at bounding box center [662, 330] width 160 height 15
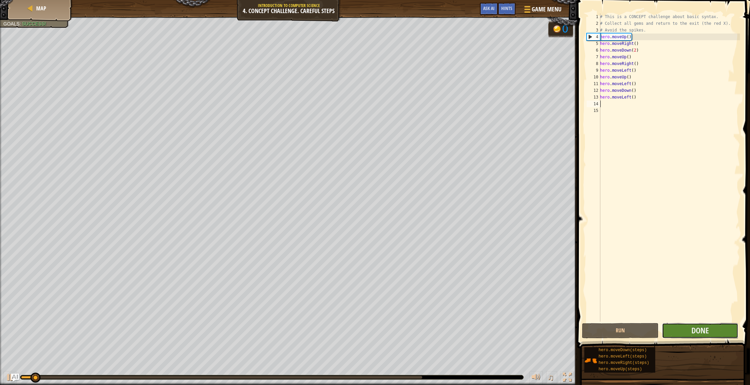
click at [714, 328] on button "Done" at bounding box center [700, 330] width 77 height 15
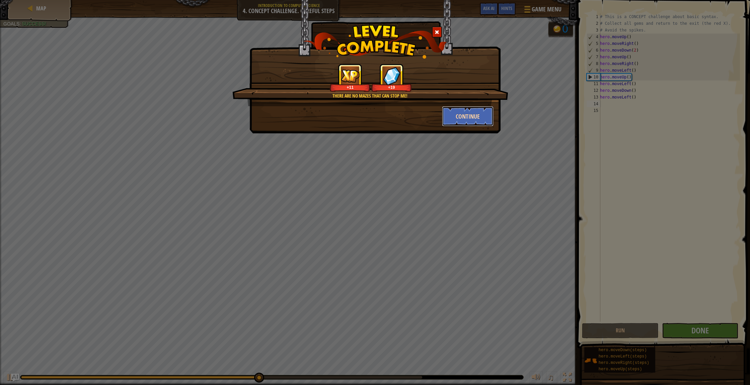
click at [463, 113] on button "Continue" at bounding box center [468, 116] width 52 height 20
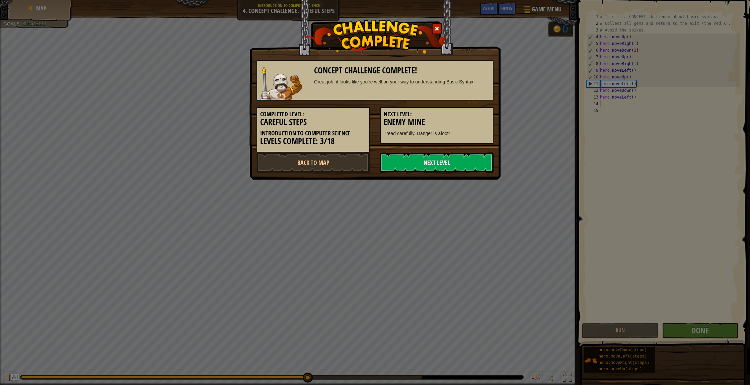
click at [411, 165] on link "Next Level" at bounding box center [436, 162] width 113 height 20
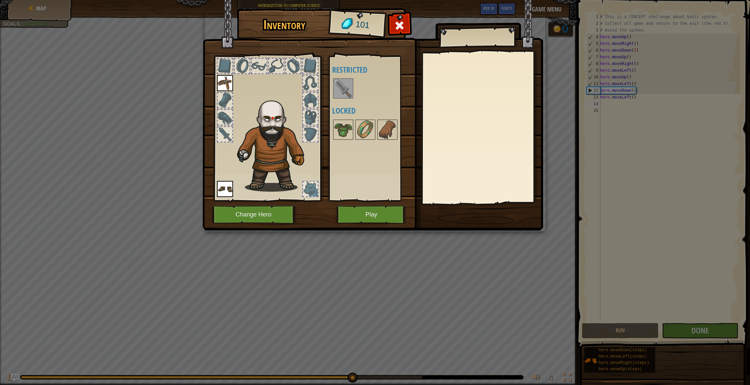
click at [346, 93] on img at bounding box center [343, 88] width 19 height 19
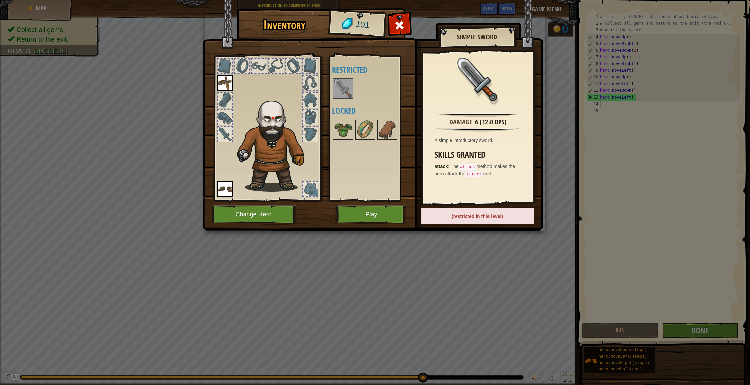
drag, startPoint x: 341, startPoint y: 83, endPoint x: 346, endPoint y: 86, distance: 5.3
click at [341, 83] on img at bounding box center [343, 88] width 19 height 19
drag, startPoint x: 393, startPoint y: 132, endPoint x: 386, endPoint y: 131, distance: 6.4
click at [391, 132] on img at bounding box center [387, 129] width 19 height 19
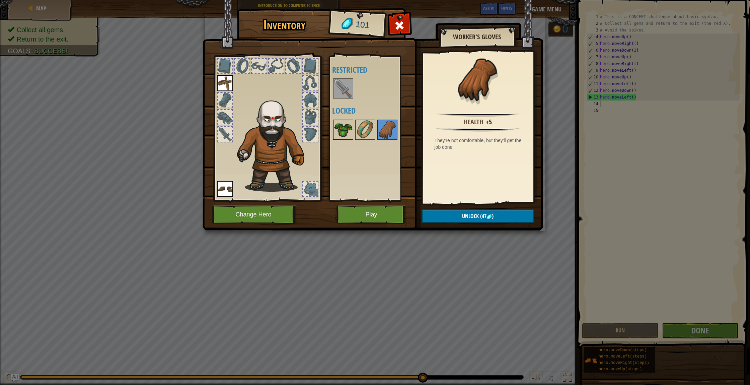
drag, startPoint x: 367, startPoint y: 130, endPoint x: 340, endPoint y: 131, distance: 26.1
click at [367, 130] on img at bounding box center [365, 129] width 19 height 19
click at [345, 134] on img at bounding box center [343, 129] width 19 height 19
click at [363, 133] on img at bounding box center [365, 129] width 19 height 19
click at [376, 132] on div at bounding box center [371, 129] width 79 height 22
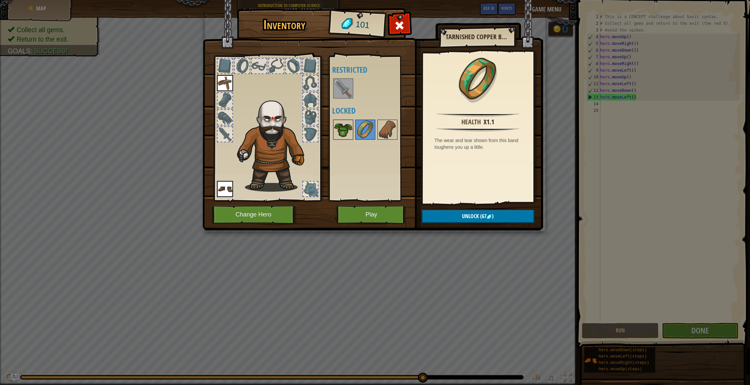
drag, startPoint x: 358, startPoint y: 134, endPoint x: 350, endPoint y: 134, distance: 7.4
click at [358, 134] on img at bounding box center [365, 129] width 19 height 19
click at [347, 134] on img at bounding box center [343, 129] width 19 height 19
click at [349, 215] on button "Play" at bounding box center [371, 214] width 70 height 18
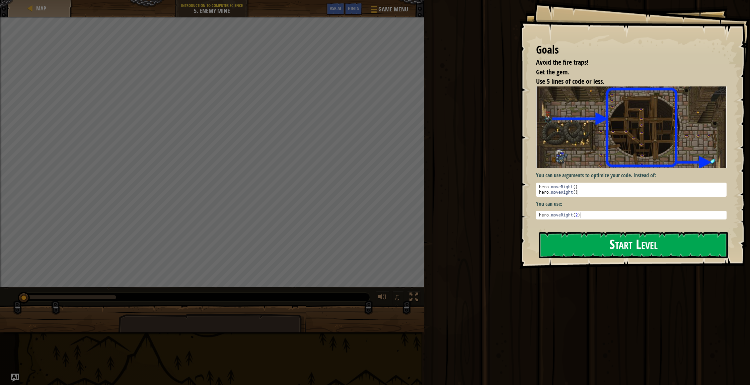
click at [615, 247] on button "Start Level" at bounding box center [633, 245] width 189 height 26
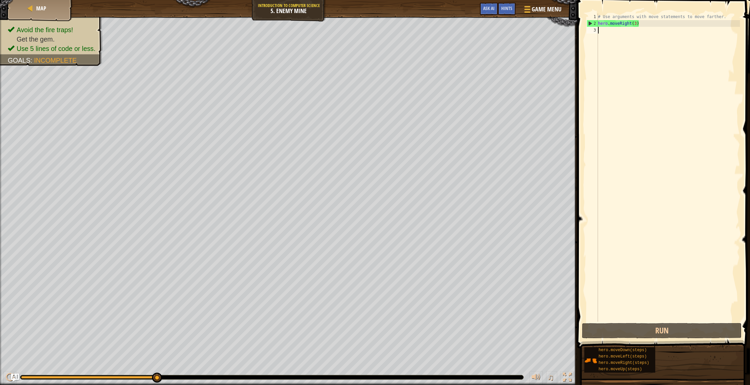
scroll to position [3, 0]
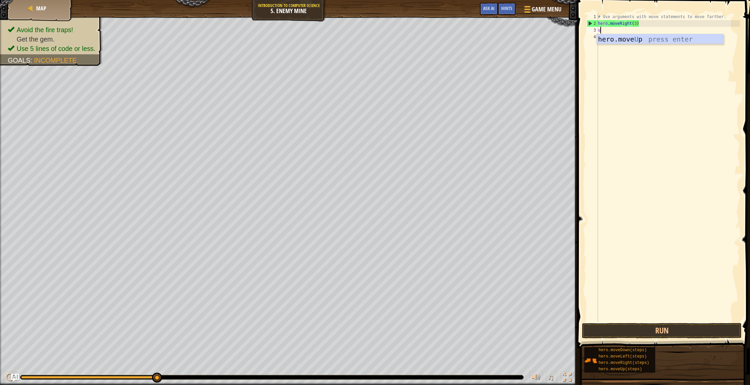
type textarea "up"
type textarea "ri"
type textarea "do"
click at [632, 45] on div "# Use arguments with move statements to move farther. hero . moveRight ( 3 ) he…" at bounding box center [667, 173] width 143 height 321
type textarea "hero.moveDown(3)"
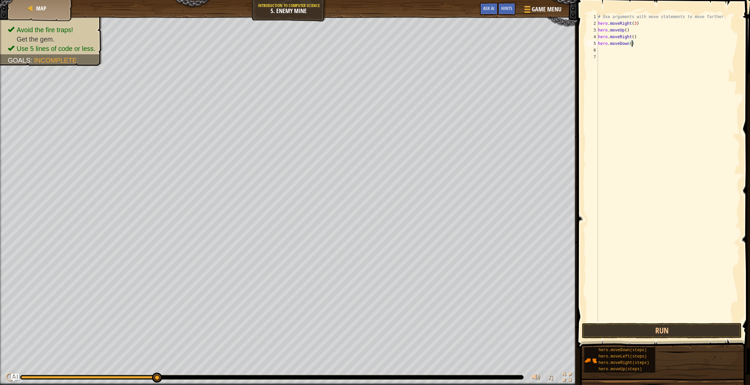
scroll to position [3, 3]
click at [608, 50] on div "# Use arguments with move statements to move farther. hero . moveRight ( 3 ) he…" at bounding box center [667, 173] width 143 height 321
type textarea "l"
type textarea "r"
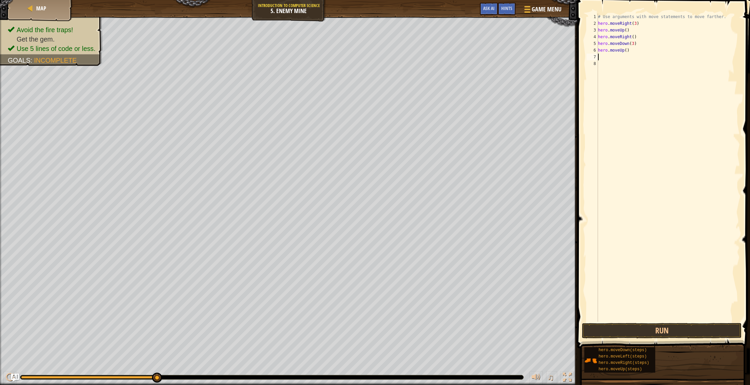
click at [634, 51] on div "# Use arguments with move statements to move farther. hero . moveRight ( 3 ) he…" at bounding box center [667, 173] width 143 height 321
type textarea "hero.moveUp()"
drag, startPoint x: 634, startPoint y: 51, endPoint x: 595, endPoint y: 46, distance: 38.9
click at [594, 48] on div "hero.moveUp() 1 2 3 4 5 6 7 8 # Use arguments with move statements to move fart…" at bounding box center [662, 167] width 155 height 308
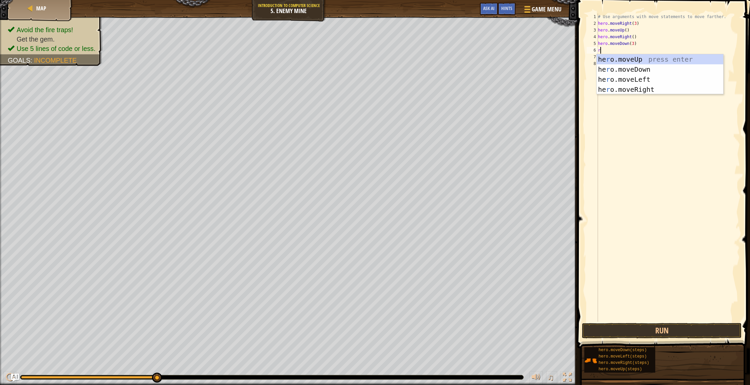
type textarea "ri"
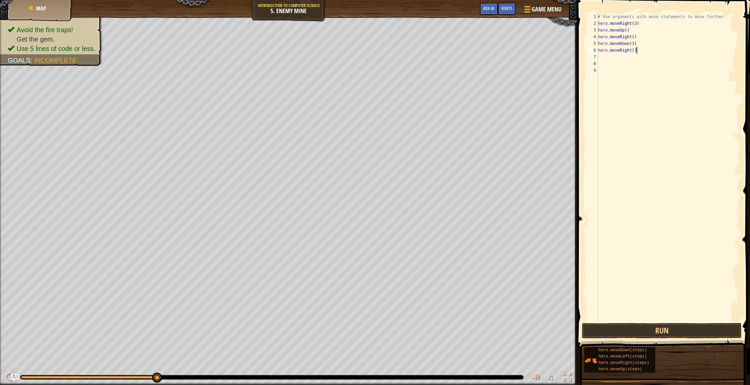
drag, startPoint x: 636, startPoint y: 52, endPoint x: 602, endPoint y: 76, distance: 40.6
click at [636, 52] on div "# Use arguments with move statements to move farther. hero . moveRight ( 3 ) he…" at bounding box center [667, 173] width 143 height 321
click at [635, 50] on div "# Use arguments with move statements to move farther. hero . moveRight ( 3 ) he…" at bounding box center [667, 173] width 143 height 321
type textarea "hero.moveRight(2)"
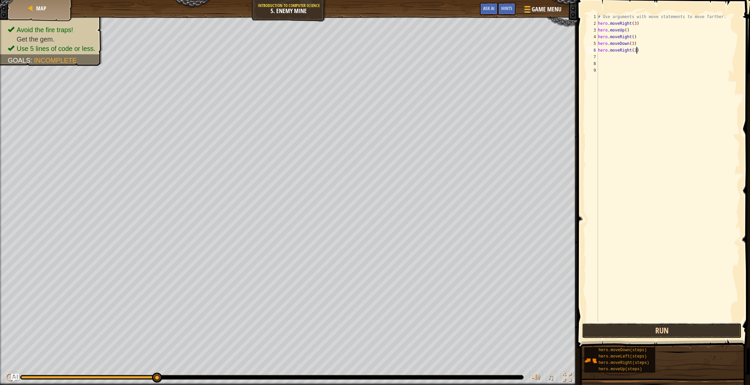
drag, startPoint x: 657, startPoint y: 334, endPoint x: 634, endPoint y: 324, distance: 25.2
click at [657, 333] on button "Run" at bounding box center [662, 330] width 160 height 15
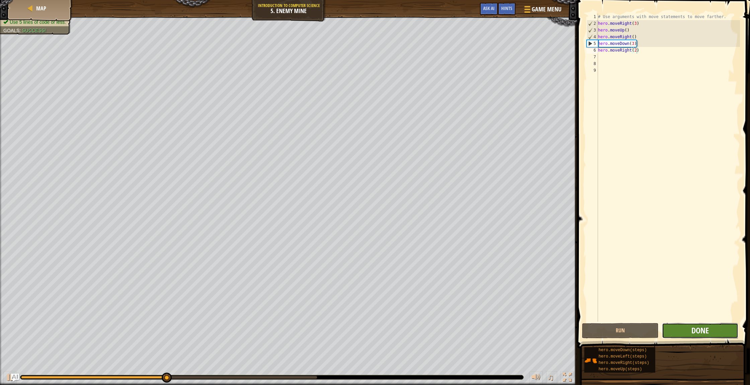
click at [696, 329] on span "Done" at bounding box center [699, 330] width 17 height 11
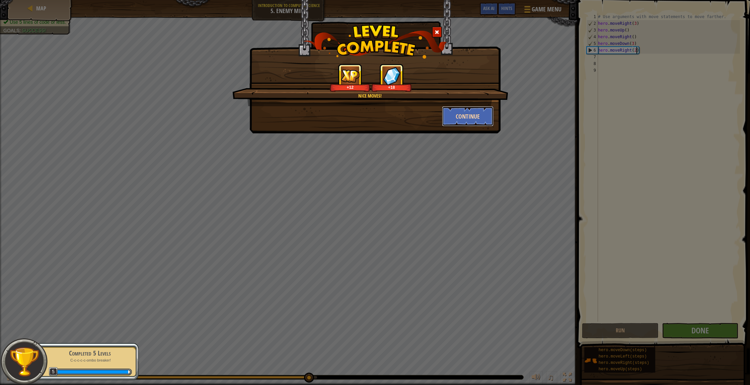
click at [463, 118] on button "Continue" at bounding box center [468, 116] width 52 height 20
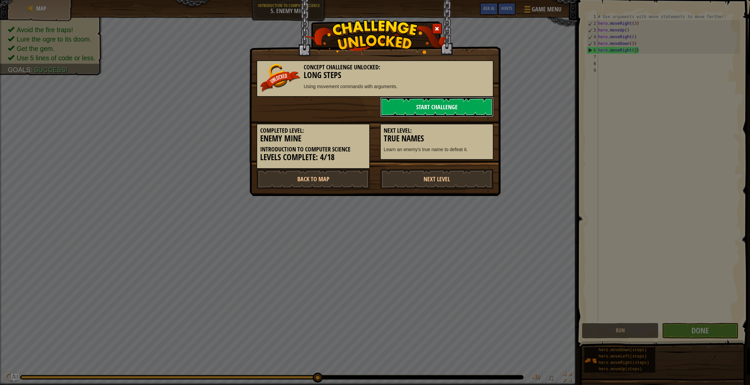
click at [436, 105] on link "Start Challenge" at bounding box center [436, 107] width 113 height 20
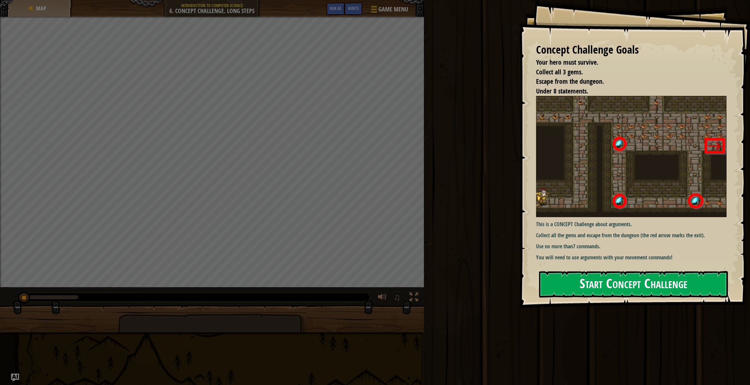
click at [611, 271] on button "Start Concept Challenge" at bounding box center [633, 284] width 189 height 26
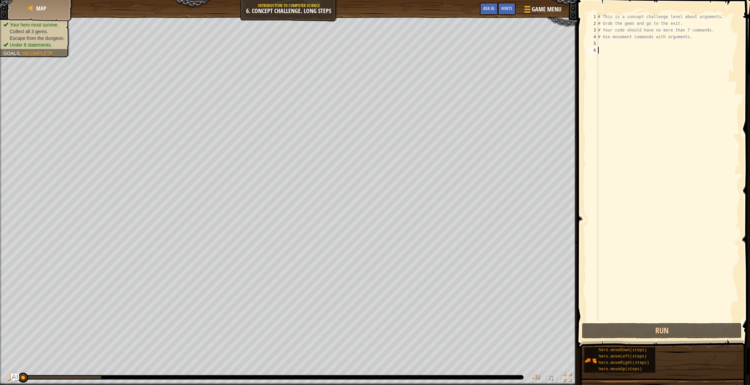
click at [620, 39] on div "# This is a concept challenge level about arguments. # Grab the gems and go to …" at bounding box center [667, 173] width 143 height 321
type textarea "# Use movement commands with arguments."
click at [617, 40] on div "# This is a concept challenge level about arguments. # Grab the gems and go to …" at bounding box center [667, 173] width 143 height 321
type textarea "r"
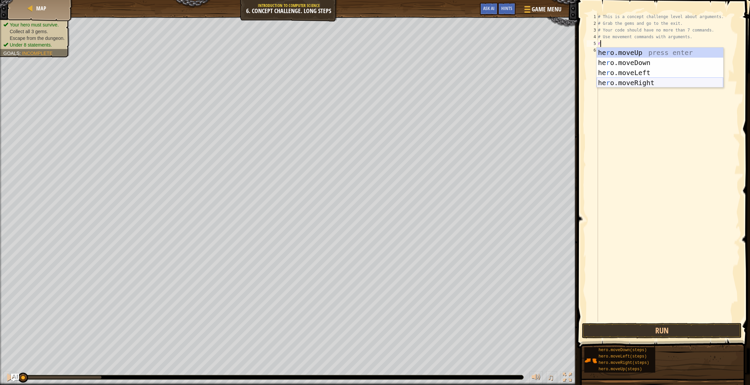
click at [620, 86] on div "he r o.moveUp press enter he r o.moveDown press enter he r o.moveLeft press ent…" at bounding box center [659, 78] width 127 height 60
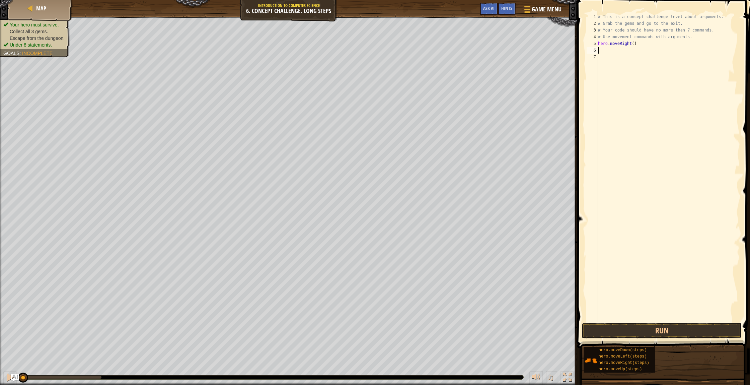
click at [608, 51] on div "# This is a concept challenge level about arguments. # Grab the gems and go to …" at bounding box center [667, 173] width 143 height 321
type textarea "up"
click at [628, 52] on div "# This is a concept challenge level about arguments. # Grab the gems and go to …" at bounding box center [667, 173] width 143 height 321
type textarea "hero.moveUp(3)"
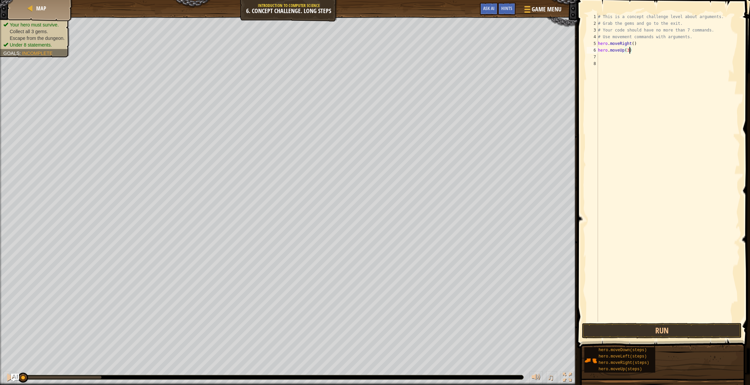
click at [603, 59] on div "# This is a concept challenge level about arguments. # Grab the gems and go to …" at bounding box center [667, 173] width 143 height 321
type textarea "ri"
drag, startPoint x: 636, startPoint y: 57, endPoint x: 584, endPoint y: 56, distance: 51.2
click at [634, 57] on div "# This is a concept challenge level about arguments. # Grab the gems and go to …" at bounding box center [667, 173] width 143 height 321
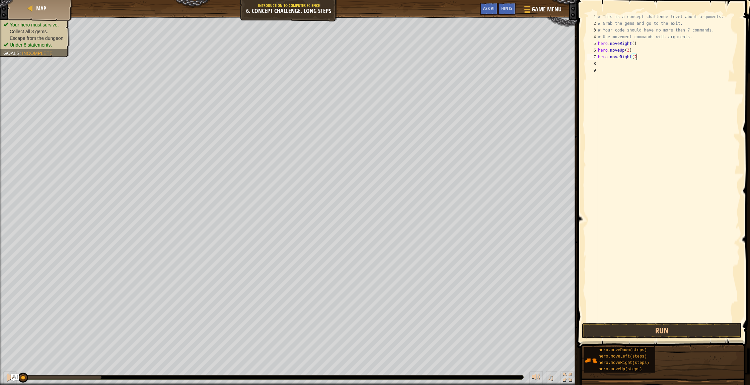
scroll to position [3, 3]
type textarea "hero.moveRight(2)"
click at [606, 65] on div "# This is a concept challenge level about arguments. # Grab the gems and go to …" at bounding box center [667, 173] width 143 height 321
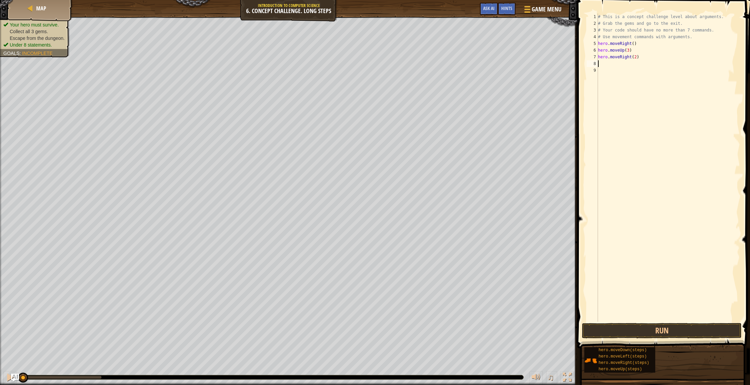
type textarea "do"
click at [635, 62] on div "# This is a concept challenge level about arguments. # Grab the gems and go to …" at bounding box center [668, 173] width 141 height 321
type textarea "hero.moveDown()"
click at [610, 68] on div "# This is a concept challenge level about arguments. # Grab the gems and go to …" at bounding box center [668, 173] width 141 height 321
type textarea "le"
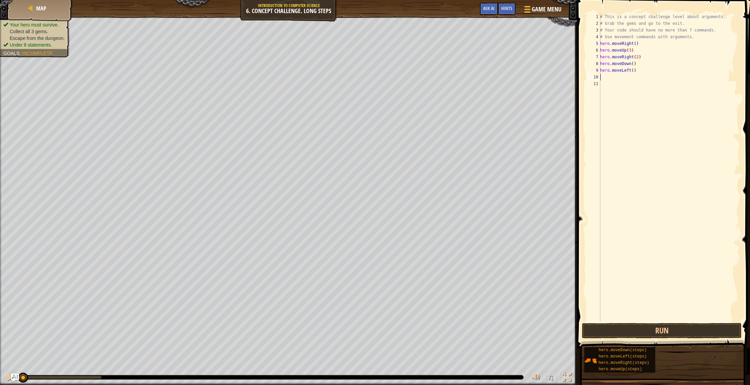
click at [634, 71] on div "# This is a concept challenge level about arguments. # Grab the gems and go to …" at bounding box center [668, 173] width 141 height 321
type textarea "hero.moveLeft()"
click at [618, 78] on div "# This is a concept challenge level about arguments. # Grab the gems and go to …" at bounding box center [668, 173] width 141 height 321
click at [614, 79] on div "# This is a concept challenge level about arguments. # Grab the gems and go to …" at bounding box center [668, 173] width 141 height 321
type textarea "d"
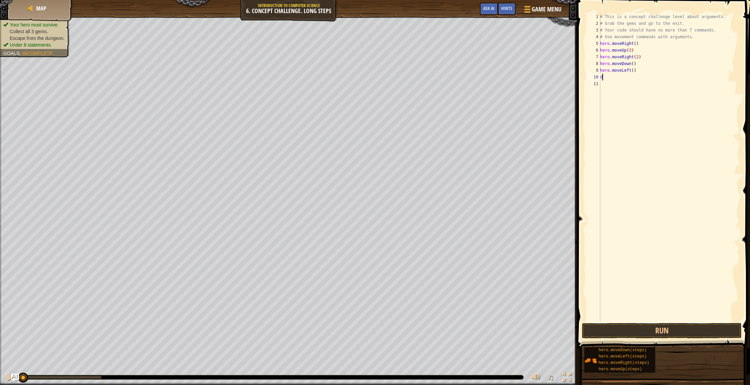
type textarea "do"
type textarea "2"
click at [632, 76] on div "# This is a concept challenge level about arguments. # Grab the gems and go to …" at bounding box center [668, 173] width 141 height 321
click at [635, 78] on div "# This is a concept challenge level about arguments. # Grab the gems and go to …" at bounding box center [668, 173] width 141 height 321
type textarea "hero.moveDown(2)"
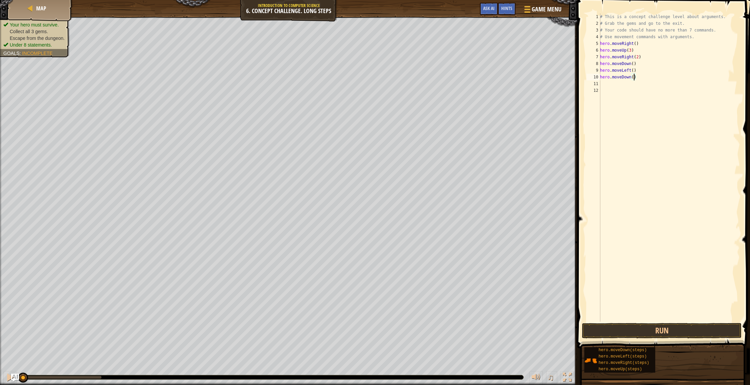
scroll to position [3, 3]
click at [602, 83] on div "# This is a concept challenge level about arguments. # Grab the gems and go to …" at bounding box center [668, 173] width 141 height 321
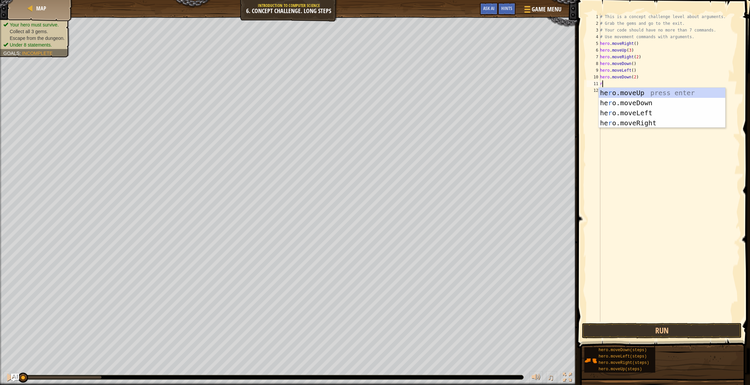
type textarea "ri"
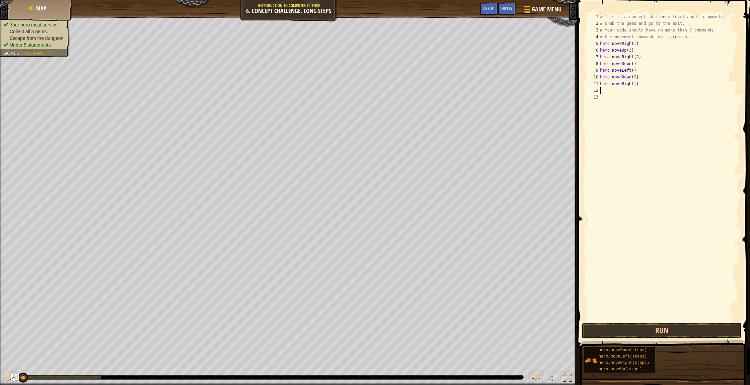
click at [636, 84] on div "# This is a concept challenge level about arguments. # Grab the gems and go to …" at bounding box center [668, 173] width 141 height 321
type textarea "hero.moveRight(2)"
click at [613, 91] on div "# This is a concept challenge level about arguments. # Grab the gems and go to …" at bounding box center [668, 173] width 141 height 321
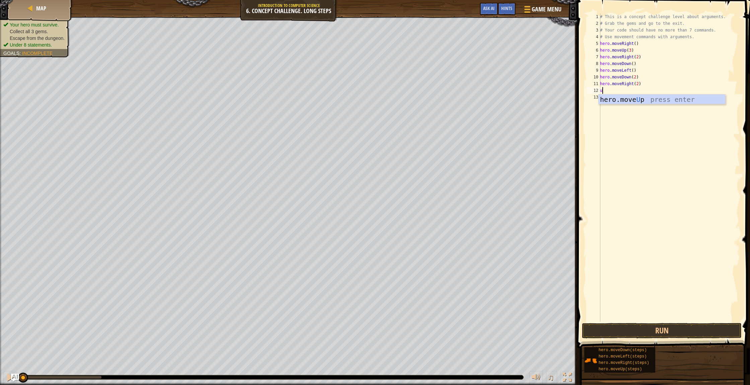
type textarea "up"
click at [630, 91] on div "# This is a concept challenge level about arguments. # Grab the gems and go to …" at bounding box center [668, 173] width 141 height 321
type textarea "hero.moveUp(2)"
click at [608, 98] on div "# This is a concept challenge level about arguments. # Grab the gems and go to …" at bounding box center [668, 173] width 141 height 321
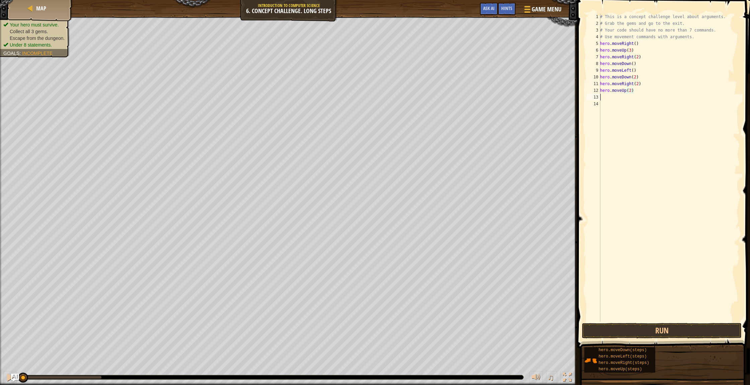
scroll to position [3, 0]
type textarea "ri"
click at [617, 104] on div "hero.move Ri ght press enter" at bounding box center [661, 116] width 127 height 30
drag, startPoint x: 644, startPoint y: 329, endPoint x: 669, endPoint y: 334, distance: 26.3
click at [644, 329] on button "Run" at bounding box center [662, 330] width 160 height 15
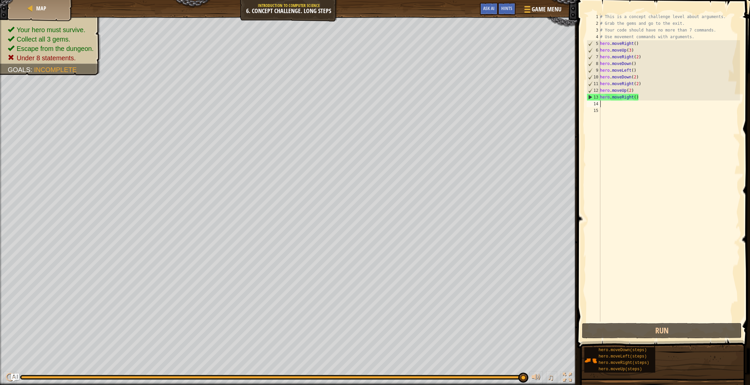
click at [541, 344] on div "Your hero must survive. Collect all 3 gems. Escape from the dungeon. Under 8 st…" at bounding box center [375, 201] width 750 height 368
drag, startPoint x: 688, startPoint y: 336, endPoint x: 689, endPoint y: 330, distance: 6.1
click at [689, 330] on div "1 2 3 4 5 6 7 8 9 10 11 12 13 14 15 # This is a concept challenge level about a…" at bounding box center [662, 187] width 175 height 368
click at [689, 330] on button "Run" at bounding box center [662, 330] width 160 height 15
click at [681, 327] on button "Run" at bounding box center [662, 330] width 160 height 15
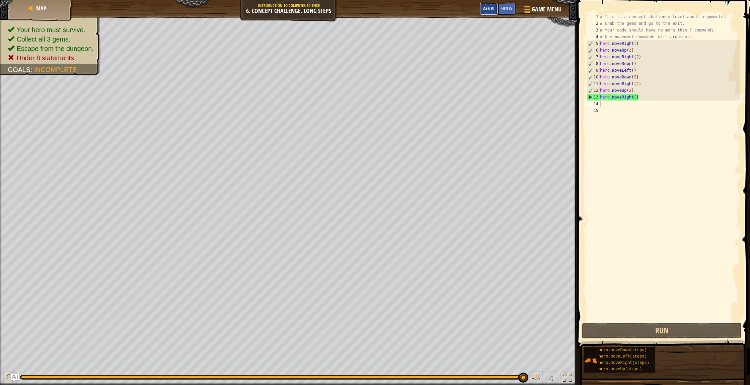
click at [486, 7] on span "Ask AI" at bounding box center [488, 8] width 11 height 6
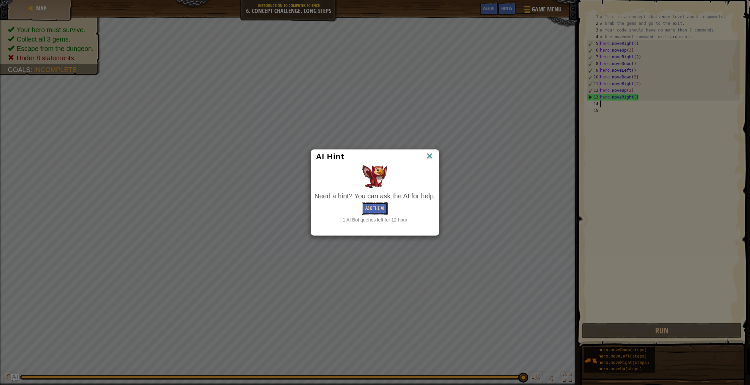
click at [380, 209] on button "Ask the AI" at bounding box center [375, 208] width 26 height 12
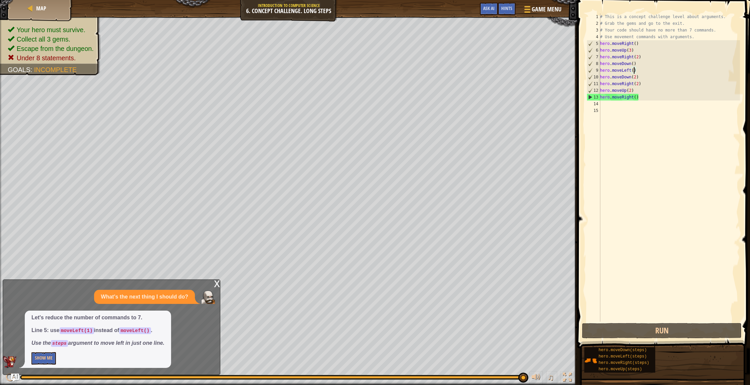
drag, startPoint x: 633, startPoint y: 69, endPoint x: 636, endPoint y: 76, distance: 7.6
click at [633, 69] on div "# This is a concept challenge level about arguments. # Grab the gems and go to …" at bounding box center [668, 173] width 141 height 321
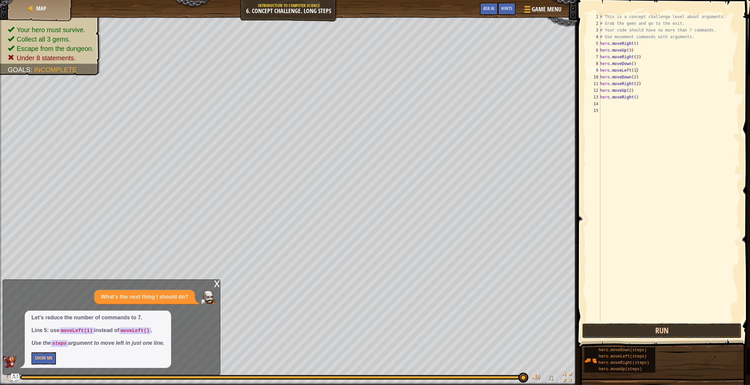
click at [670, 329] on button "Run" at bounding box center [662, 330] width 160 height 15
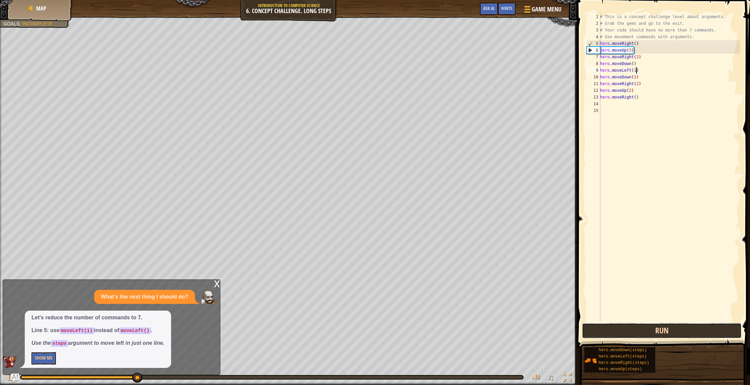
click at [677, 334] on button "Run" at bounding box center [662, 330] width 160 height 15
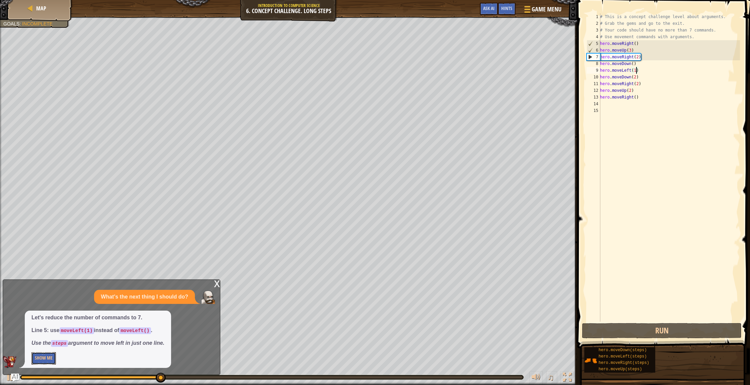
click at [46, 358] on button "Show Me" at bounding box center [43, 358] width 24 height 12
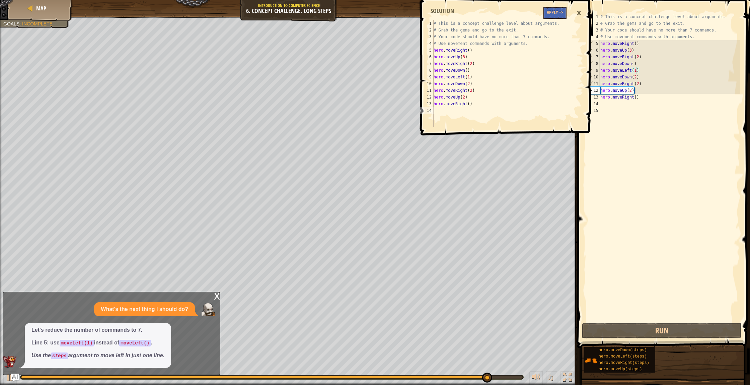
type textarea "hero.moveUp(2)"
click at [665, 88] on div "# This is a concept challenge level about arguments. # Grab the gems and go to …" at bounding box center [669, 173] width 141 height 321
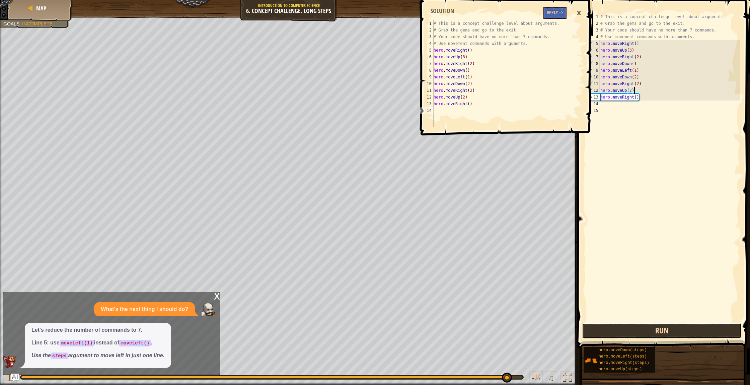
click at [656, 334] on button "Run" at bounding box center [662, 330] width 160 height 15
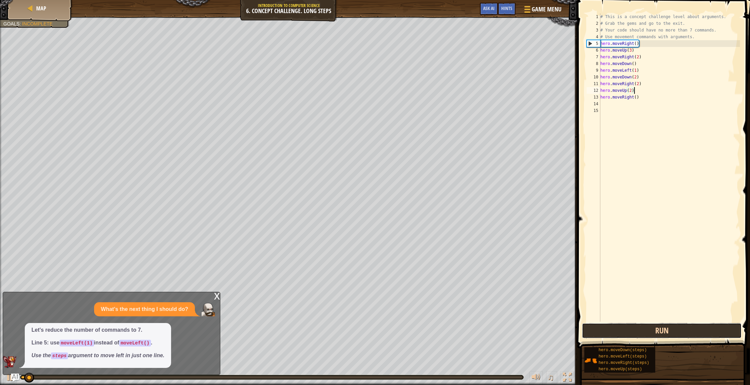
click at [664, 332] on button "Run" at bounding box center [662, 330] width 160 height 15
click at [663, 333] on button "Run" at bounding box center [662, 330] width 160 height 15
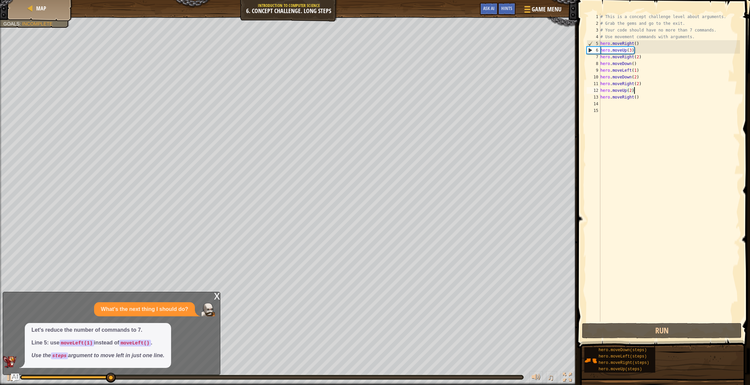
click at [677, 100] on div "# This is a concept challenge level about arguments. # Grab the gems and go to …" at bounding box center [669, 173] width 141 height 321
click at [637, 44] on div "# This is a concept challenge level about arguments. # Grab the gems and go to …" at bounding box center [669, 173] width 141 height 321
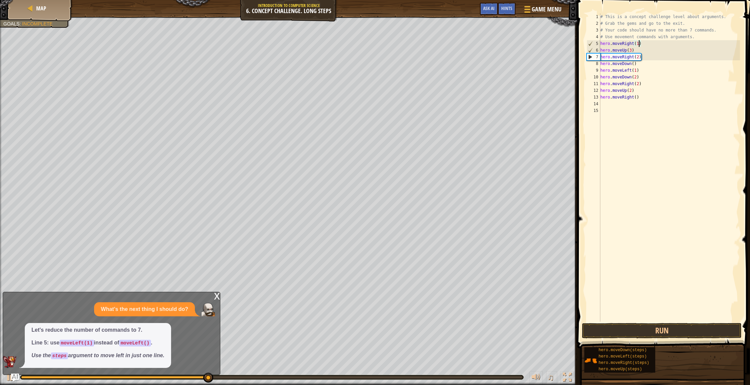
click at [636, 98] on div "# This is a concept challenge level about arguments. # Grab the gems and go to …" at bounding box center [669, 173] width 141 height 321
click at [635, 65] on div "# This is a concept challenge level about arguments. # Grab the gems and go to …" at bounding box center [669, 173] width 141 height 321
type textarea "hero.moveDown(1)"
click at [673, 331] on button "Run" at bounding box center [662, 330] width 160 height 15
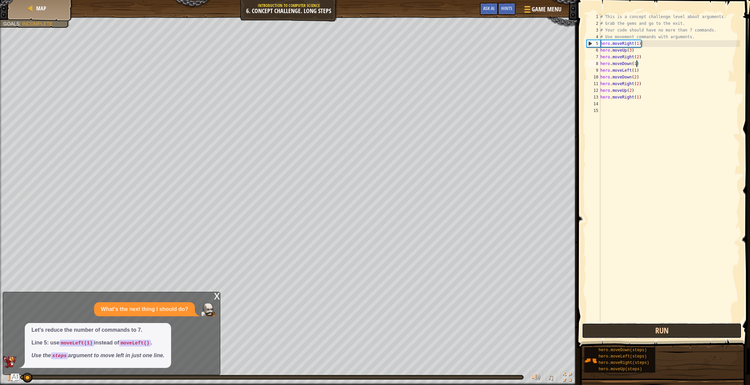
click at [673, 331] on button "Run" at bounding box center [662, 330] width 160 height 15
click at [673, 332] on button "Run" at bounding box center [662, 330] width 160 height 15
click at [674, 332] on button "Running" at bounding box center [662, 330] width 160 height 15
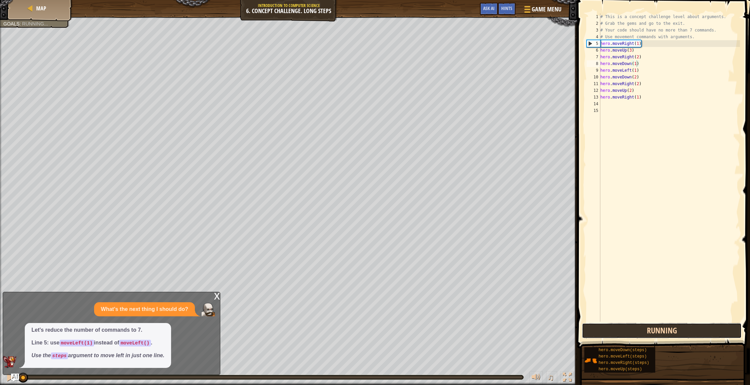
click at [674, 332] on button "Running" at bounding box center [662, 330] width 160 height 15
click at [675, 332] on button "Running" at bounding box center [662, 330] width 160 height 15
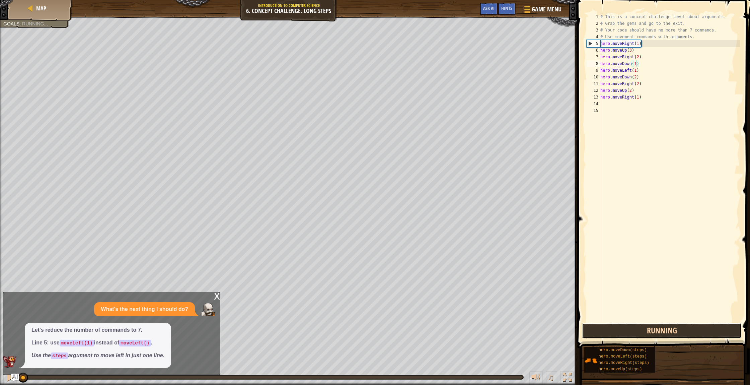
click at [675, 332] on button "Running" at bounding box center [662, 330] width 160 height 15
click at [676, 332] on button "Running" at bounding box center [662, 330] width 160 height 15
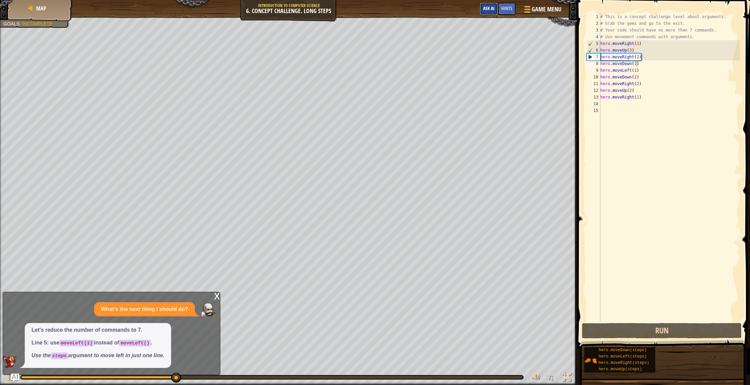
click at [490, 9] on span "Ask AI" at bounding box center [488, 8] width 11 height 6
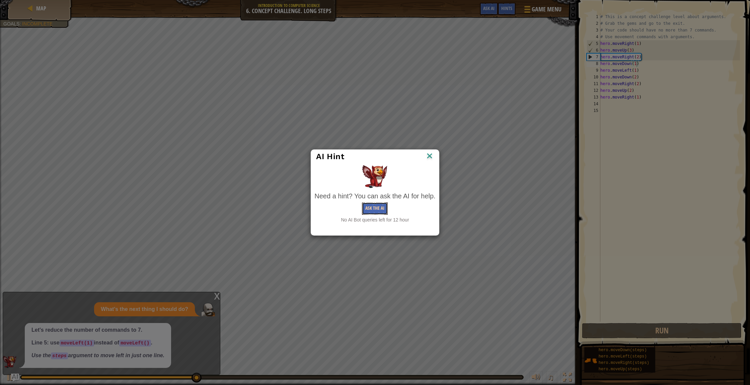
click at [371, 207] on button "Ask the AI" at bounding box center [375, 208] width 26 height 12
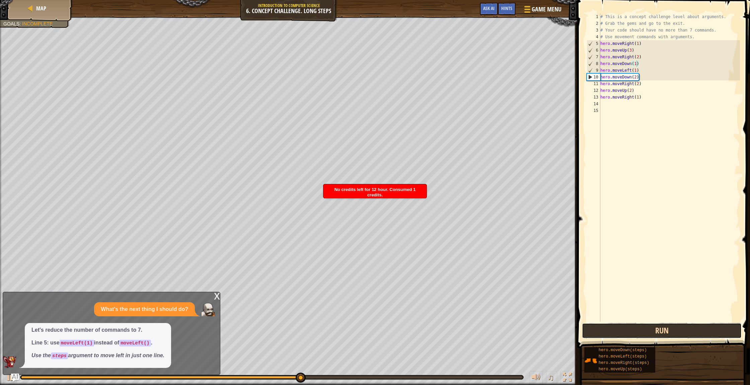
click at [597, 326] on button "Run" at bounding box center [662, 330] width 160 height 15
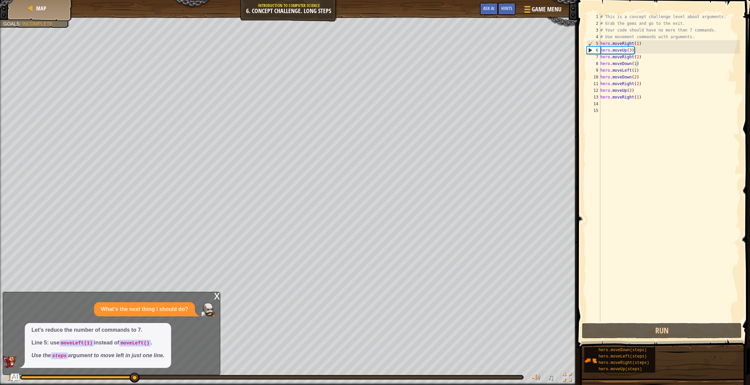
click at [216, 295] on div "x" at bounding box center [217, 295] width 6 height 7
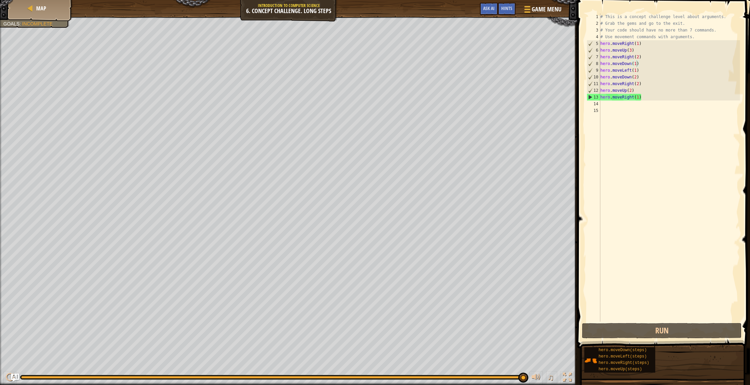
drag, startPoint x: 58, startPoint y: 27, endPoint x: 59, endPoint y: 35, distance: 8.8
click at [58, 19] on ul "Your hero must survive. Collect all 3 gems. Escape from the dungeon. Under 8 st…" at bounding box center [34, 5] width 63 height 27
click at [42, 17] on div at bounding box center [288, 18] width 577 height 2
click at [40, 8] on span "Map" at bounding box center [41, 8] width 10 height 7
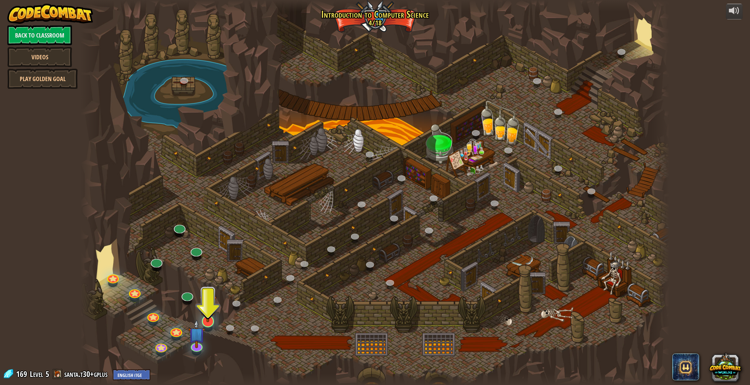
click at [211, 325] on div "25. Kithgard Gates (Locked) Escape the Kithgard dungeons, and don't let the gua…" at bounding box center [375, 192] width 588 height 385
click at [211, 321] on img at bounding box center [207, 303] width 17 height 38
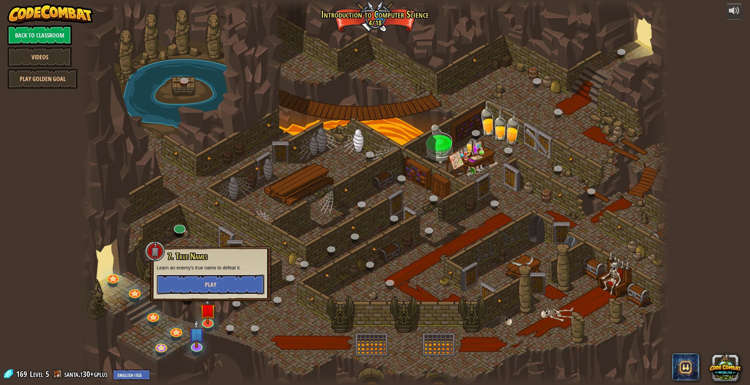
click at [205, 284] on span "Play" at bounding box center [210, 284] width 11 height 8
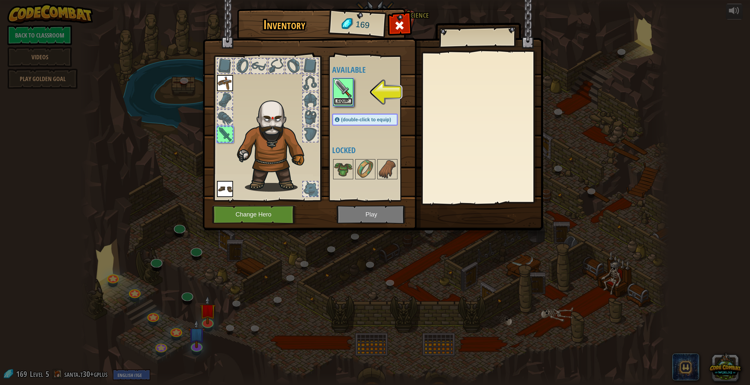
click at [337, 100] on button "Equip" at bounding box center [343, 101] width 19 height 7
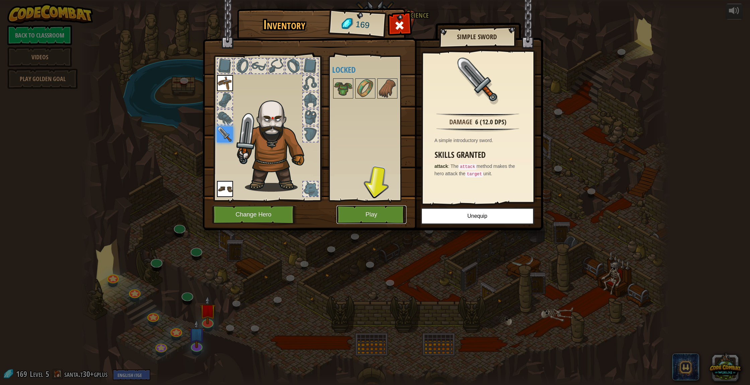
click at [366, 217] on button "Play" at bounding box center [371, 214] width 70 height 18
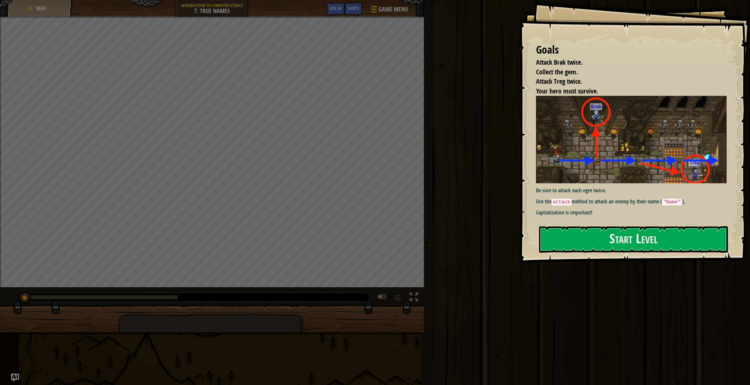
click at [425, 148] on div "Run Submit Done" at bounding box center [586, 190] width 328 height 381
click at [568, 245] on button "Start Level" at bounding box center [633, 239] width 189 height 26
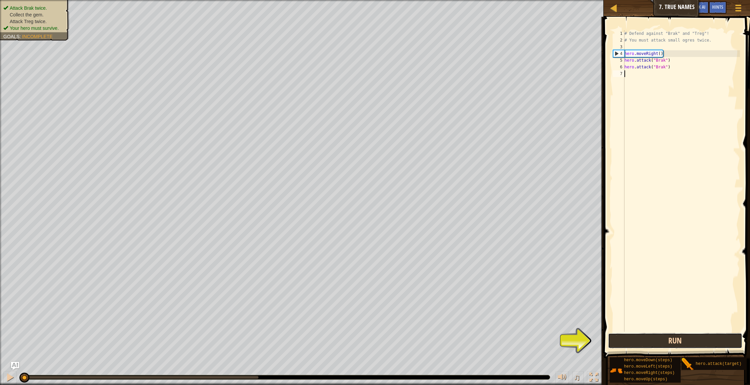
click at [684, 334] on button "Run" at bounding box center [675, 340] width 134 height 15
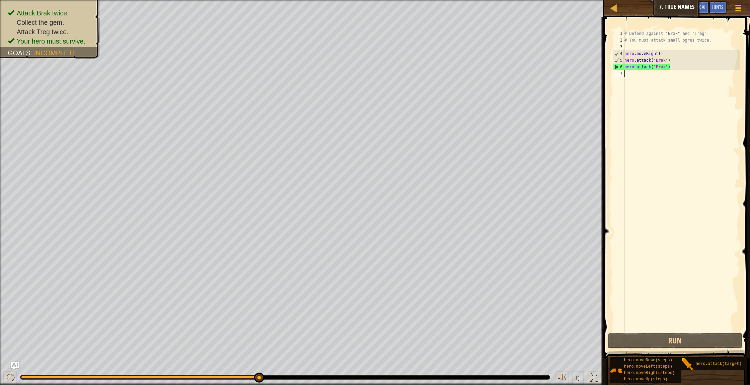
click at [635, 74] on div "# Defend against "Brak" and "Treg"! # You must attack small ogres twice. hero .…" at bounding box center [681, 187] width 117 height 315
type textarea "ri"
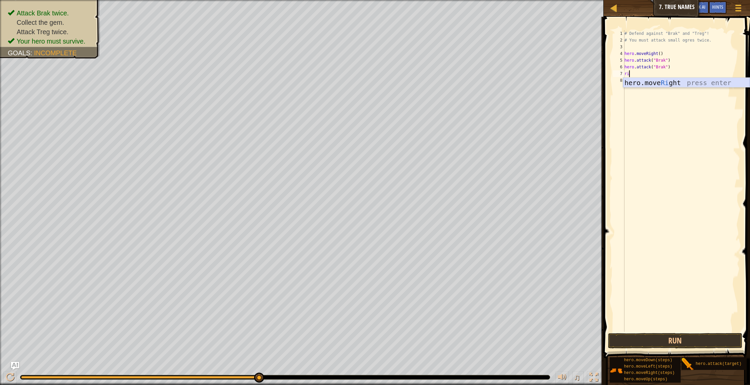
click at [649, 86] on div "hero.move Ri ght press enter" at bounding box center [686, 93] width 127 height 30
click at [645, 81] on div "# Defend against "Brak" and "Treg"! # You must attack small ogres twice. hero .…" at bounding box center [681, 187] width 117 height 315
click at [679, 339] on button "Run" at bounding box center [675, 340] width 134 height 15
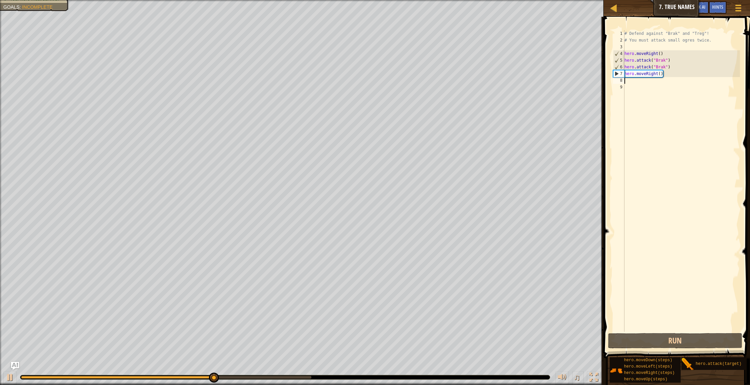
click at [656, 84] on div "# Defend against "Brak" and "Treg"! # You must attack small ogres twice. hero .…" at bounding box center [681, 187] width 117 height 315
type textarea "s"
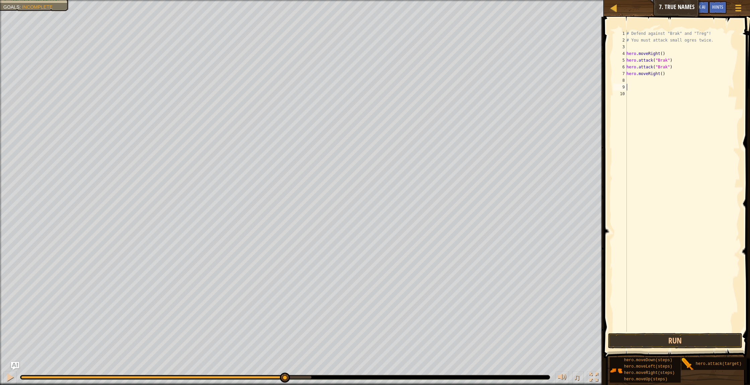
click at [638, 82] on div "# Defend against "Brak" and "Treg"! # You must attack small ogres twice. hero .…" at bounding box center [682, 187] width 115 height 315
click at [654, 89] on div "hero. at tack press enter" at bounding box center [686, 99] width 127 height 30
type textarea "hero.attack("Treg")"
click at [633, 86] on div "# Defend against "Brak" and "Treg"! # You must attack small ogres twice. hero .…" at bounding box center [682, 187] width 115 height 315
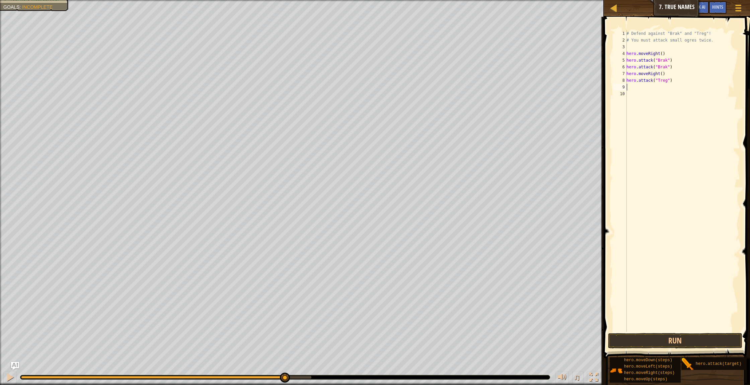
scroll to position [3, 0]
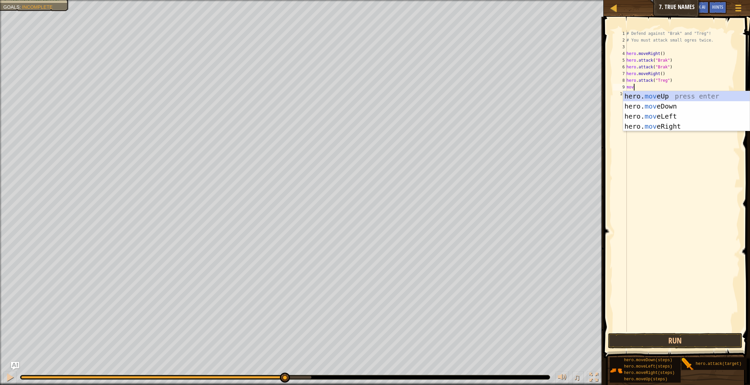
type textarea "move"
click at [659, 128] on div "hero. move Up press enter hero. move Down press enter hero. move Left press ent…" at bounding box center [686, 121] width 127 height 60
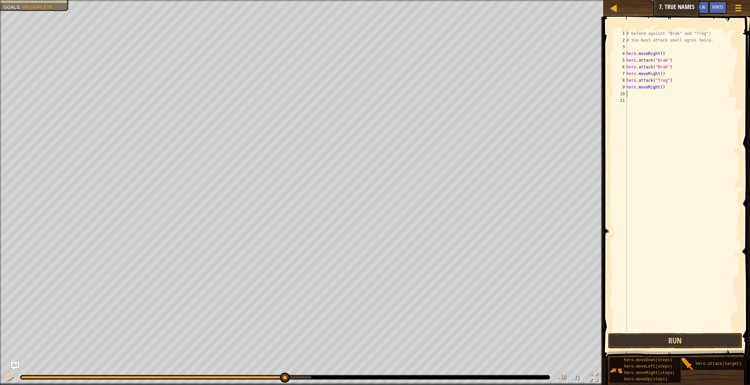
scroll to position [3, 0]
click at [668, 337] on button "Run" at bounding box center [675, 340] width 134 height 15
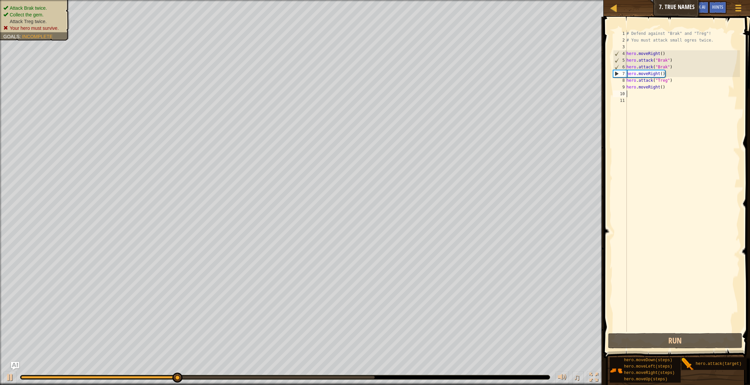
click at [27, 7] on div "Attack Brak twice. Collect the gem. Attack Treg twice. Your hero must survive. …" at bounding box center [34, 18] width 63 height 27
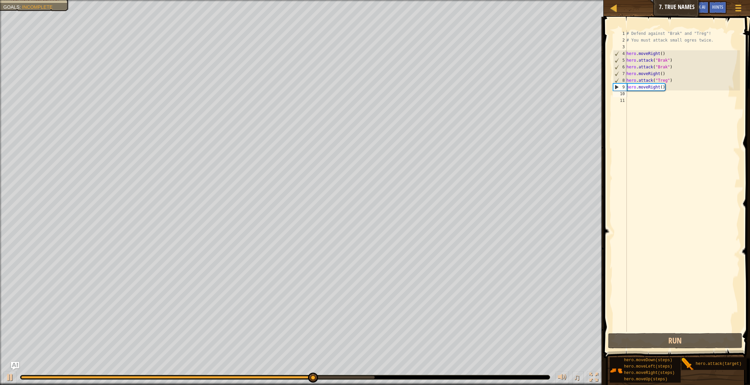
click at [684, 77] on div "# Defend against "Brak" and "Treg"! # You must attack small ogres twice. hero .…" at bounding box center [682, 187] width 115 height 315
click at [678, 86] on div "# Defend against "Brak" and "Treg"! # You must attack small ogres twice. hero .…" at bounding box center [682, 187] width 115 height 315
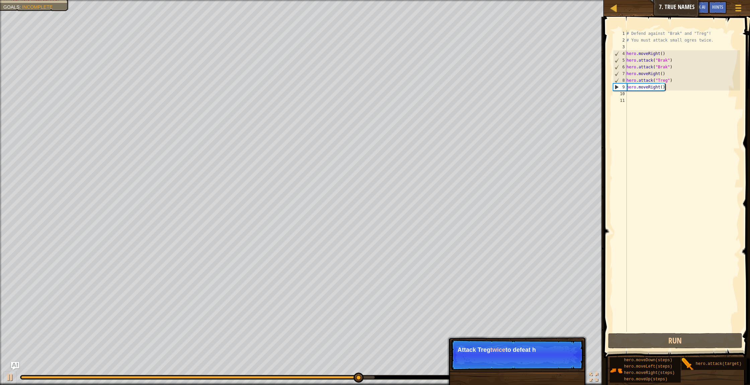
click at [676, 81] on div "# Defend against "Brak" and "Treg"! # You must attack small ogres twice. hero .…" at bounding box center [682, 187] width 115 height 315
type textarea "hero.attack("Treg")"
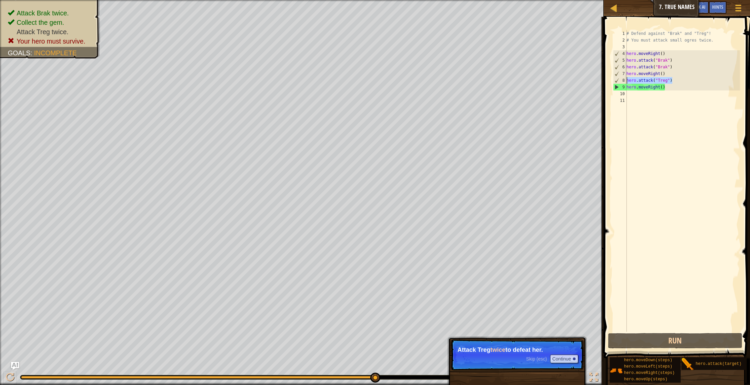
drag, startPoint x: 673, startPoint y: 80, endPoint x: 624, endPoint y: 81, distance: 49.2
click at [624, 81] on div "hero.attack("Treg") 1 2 3 4 5 6 7 8 9 10 11 # Defend against "Brak" and "Treg"!…" at bounding box center [676, 180] width 128 height 301
click at [684, 80] on div "# Defend against "Brak" and "Treg"! # You must attack small ogres twice. hero .…" at bounding box center [682, 187] width 115 height 315
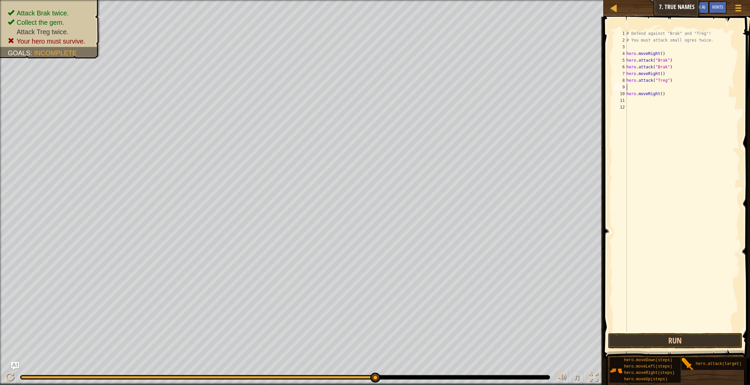
paste textarea "hero.attack("Treg")"
type textarea "hero.attack("Treg")"
click at [662, 343] on button "Run" at bounding box center [675, 340] width 134 height 15
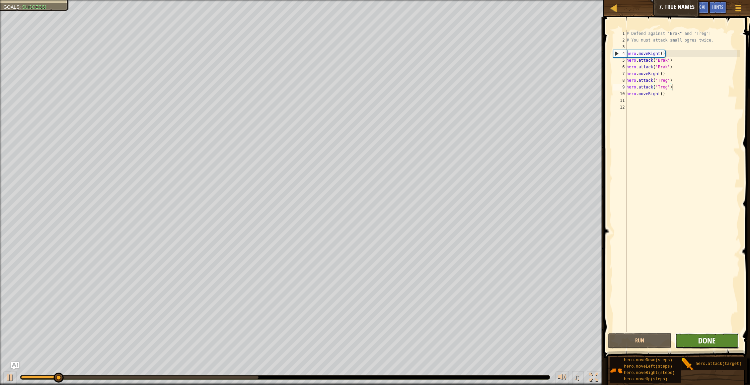
click at [701, 342] on span "Done" at bounding box center [706, 340] width 17 height 11
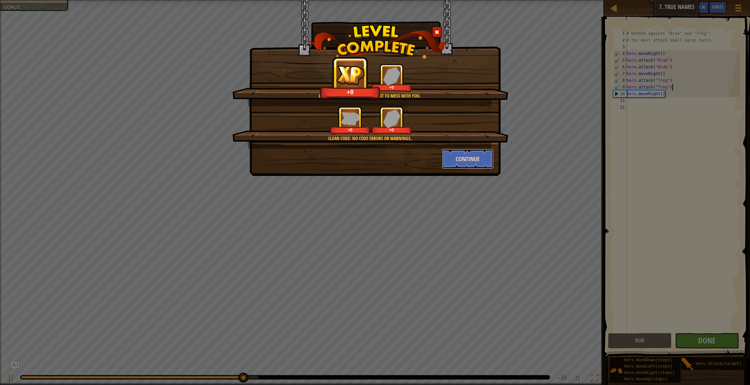
click at [468, 158] on button "Continue" at bounding box center [468, 159] width 52 height 20
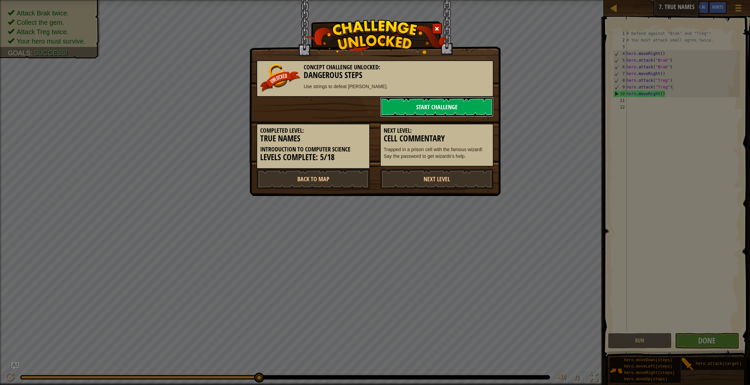
click at [431, 104] on link "Start Challenge" at bounding box center [436, 107] width 113 height 20
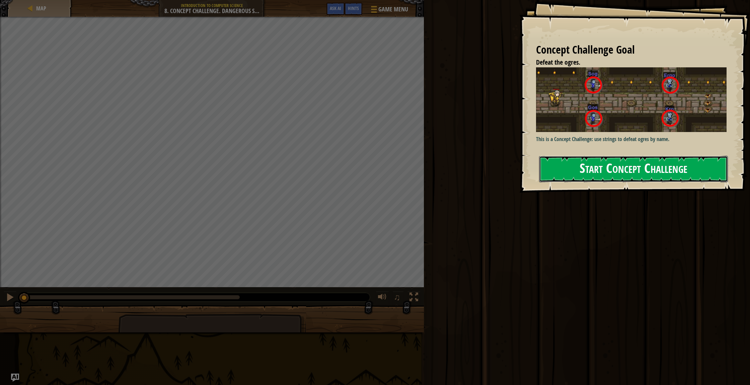
drag, startPoint x: 592, startPoint y: 176, endPoint x: 598, endPoint y: 175, distance: 6.6
click at [593, 176] on button "Start Concept Challenge" at bounding box center [633, 169] width 189 height 26
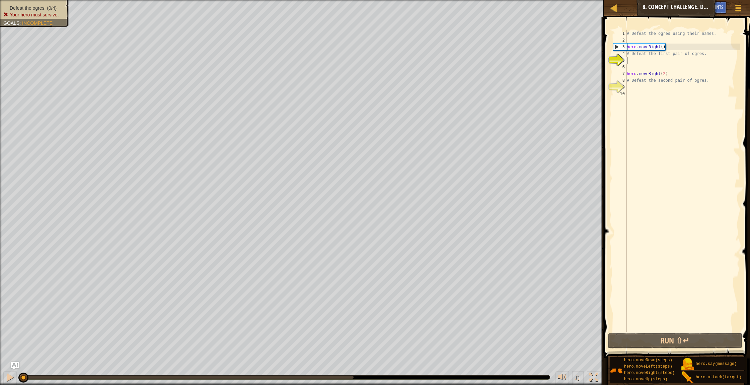
click at [635, 63] on div "# Defeat the ogres using their names. hero . moveRight ( ) # Defeat the first p…" at bounding box center [682, 187] width 114 height 315
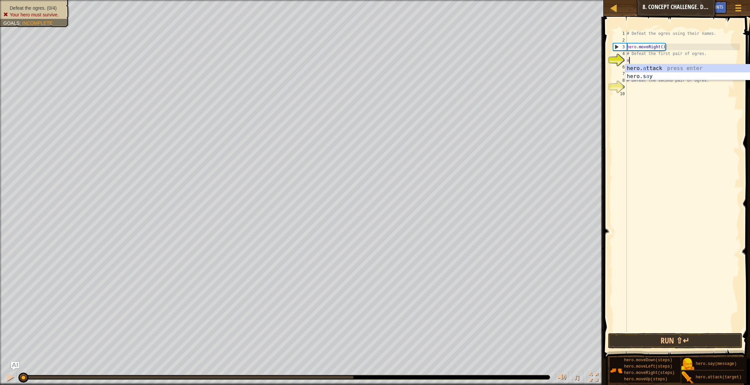
scroll to position [3, 0]
click at [684, 68] on div "hero. at tack press enter" at bounding box center [686, 76] width 127 height 24
type textarea "hero.attack("Sog")"
click at [648, 68] on div "# Defeat the ogres using their names. hero . moveRight ( ) # Defeat the first p…" at bounding box center [682, 187] width 114 height 315
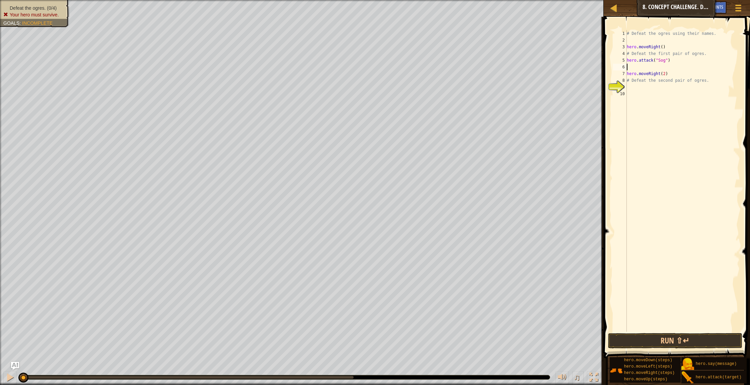
scroll to position [3, 0]
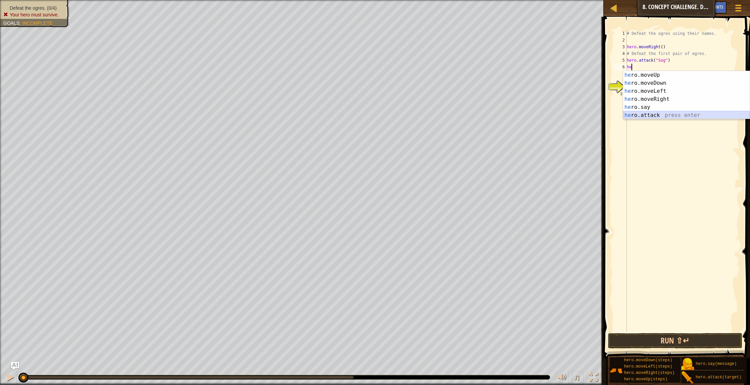
drag, startPoint x: 642, startPoint y: 116, endPoint x: 677, endPoint y: 85, distance: 47.2
click at [641, 116] on div "he ro.moveUp press enter he ro.moveDown press enter he ro.moveLeft press enter …" at bounding box center [686, 103] width 127 height 64
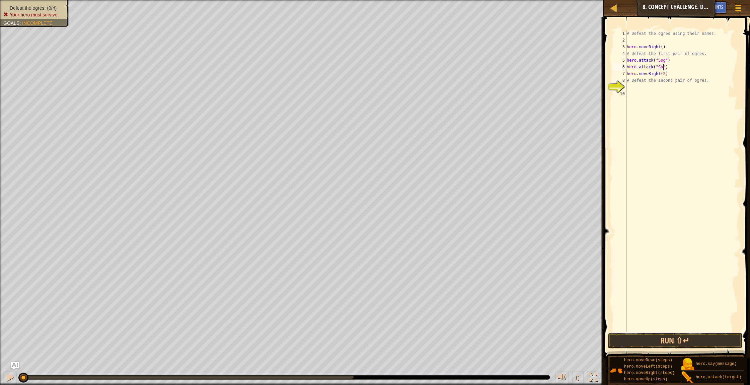
scroll to position [3, 3]
type textarea "hero.attack("Sog")"
click at [682, 67] on div "# Defeat the ogres using their names. hero . moveRight ( ) # Defeat the first p…" at bounding box center [682, 187] width 114 height 315
drag, startPoint x: 693, startPoint y: 82, endPoint x: 693, endPoint y: 78, distance: 4.4
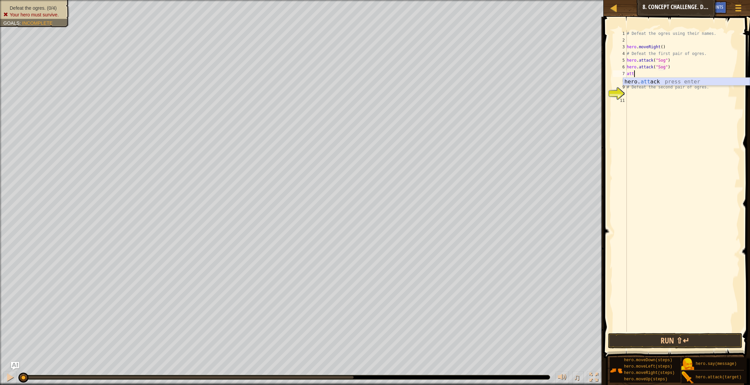
click at [693, 79] on div "hero. att ack press enter" at bounding box center [686, 90] width 127 height 24
type textarea "hero.attack("Gos")"
drag, startPoint x: 669, startPoint y: 72, endPoint x: 672, endPoint y: 73, distance: 3.4
click at [669, 72] on div "# Defeat the ogres using their names. hero . moveRight ( ) # Defeat the first p…" at bounding box center [682, 187] width 114 height 315
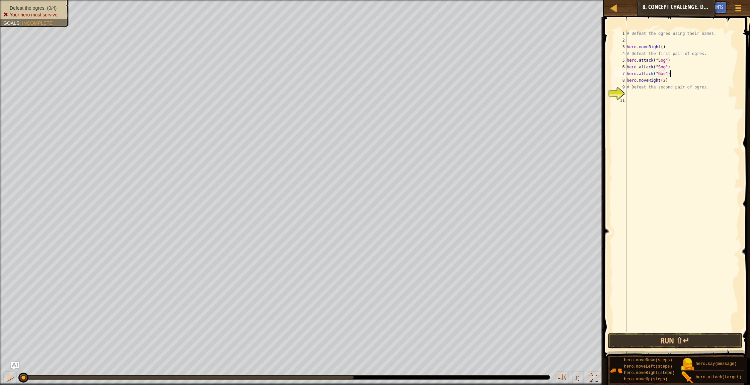
click at [673, 73] on div "# Defeat the ogres using their names. hero . moveRight ( ) # Defeat the first p…" at bounding box center [682, 187] width 114 height 315
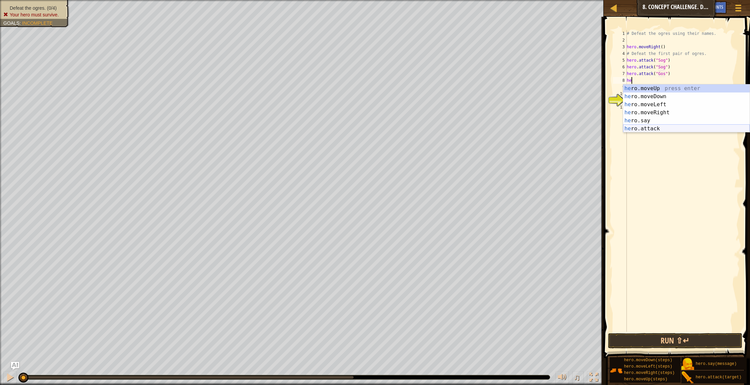
click at [672, 127] on div "he ro.moveUp press enter he ro.moveDown press enter he ro.moveLeft press enter …" at bounding box center [686, 116] width 127 height 64
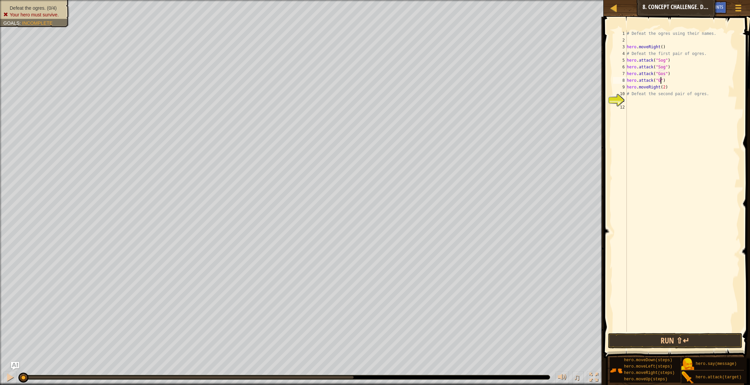
scroll to position [3, 3]
type textarea "hero.attack("Gos")"
click at [673, 340] on button "Run ⇧↵" at bounding box center [675, 340] width 134 height 15
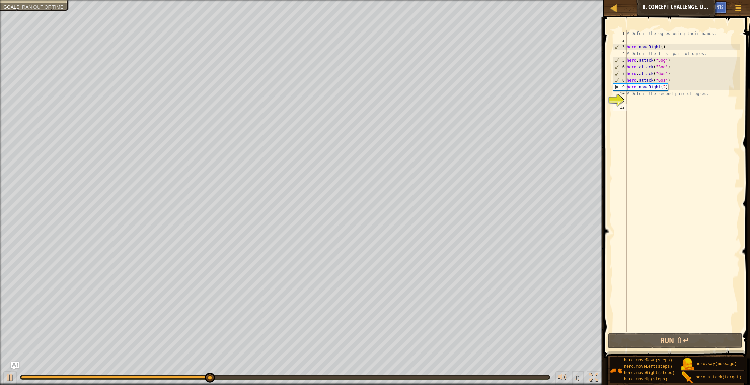
click at [636, 104] on div "# Defeat the ogres using their names. hero . moveRight ( ) # Defeat the first p…" at bounding box center [682, 187] width 114 height 315
click at [637, 101] on div "# Defeat the ogres using their names. hero . moveRight ( ) # Defeat the first p…" at bounding box center [682, 187] width 114 height 315
click at [636, 97] on div "# Defeat the ogres using their names. hero . moveRight ( ) # Defeat the first p…" at bounding box center [682, 187] width 114 height 315
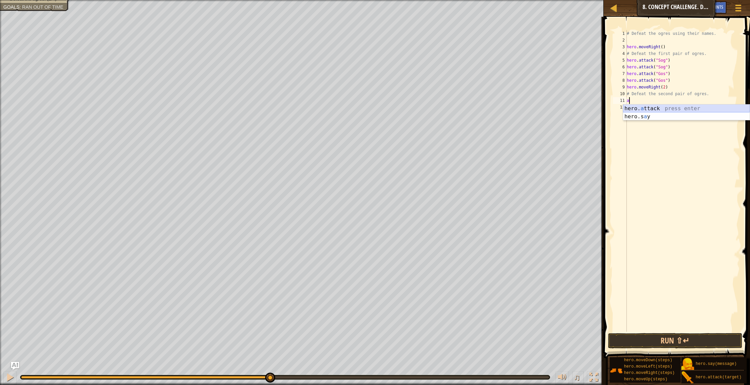
click at [648, 108] on div "hero. a ttack press enter hero.s a y press enter" at bounding box center [686, 120] width 127 height 32
drag, startPoint x: 680, startPoint y: 102, endPoint x: 618, endPoint y: 101, distance: 62.3
click at [618, 101] on div "hero.attack("Ergo") 1 2 3 4 5 6 7 8 9 10 11 12 # Defeat the ogres using their n…" at bounding box center [676, 180] width 128 height 301
click at [618, 101] on div "11" at bounding box center [620, 100] width 14 height 7
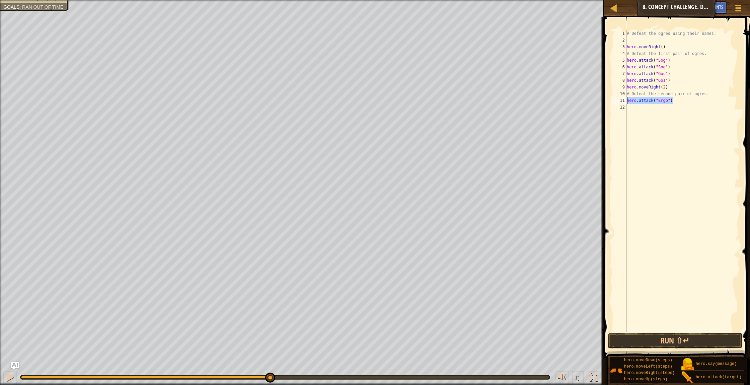
type textarea "hero.attack("Ergo")"
click at [652, 111] on div "# Defeat the ogres using their names. hero . moveRight ( ) # Defeat the first p…" at bounding box center [682, 187] width 114 height 315
paste textarea "hero.attack("Ergo")"
type textarea "hero.attack("Ergo")"
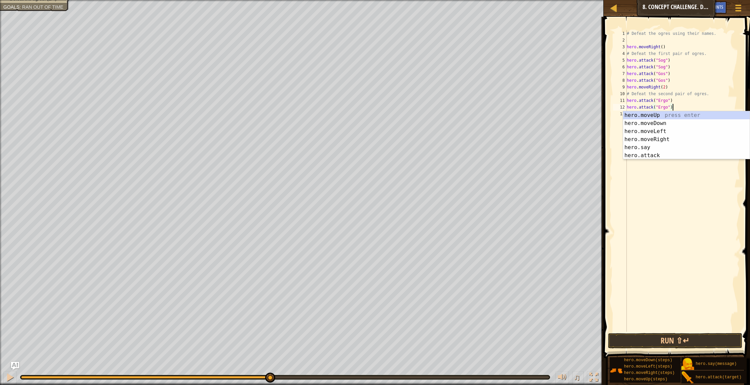
click at [651, 186] on div "# Defeat the ogres using their names. hero . moveRight ( ) # Defeat the first p…" at bounding box center [682, 187] width 114 height 315
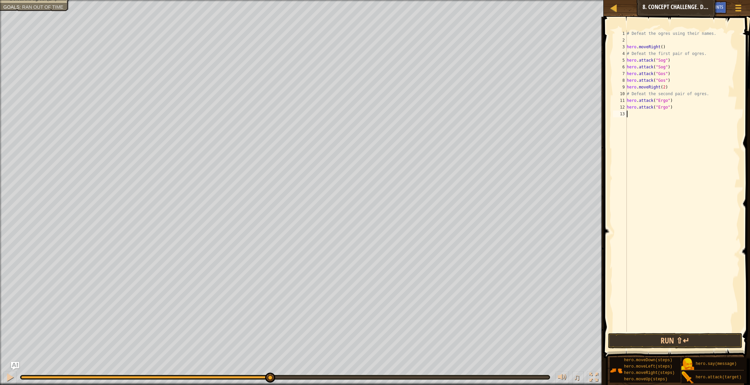
paste textarea "hero.attack("Ergo")"
drag, startPoint x: 666, startPoint y: 113, endPoint x: 658, endPoint y: 115, distance: 8.5
click at [658, 115] on div "# Defeat the ogres using their names. hero . moveRight ( ) # Defeat the first p…" at bounding box center [682, 187] width 114 height 315
click at [592, 102] on div "Map Introduction to Computer Science 8. Concept Challenge. Dangerous Steps Game…" at bounding box center [375, 192] width 750 height 385
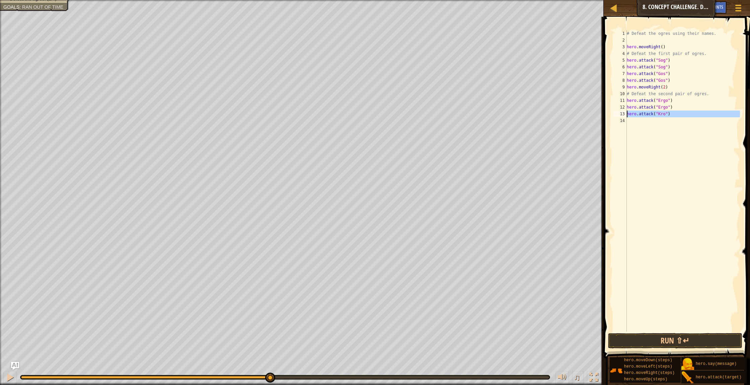
drag, startPoint x: 620, startPoint y: 113, endPoint x: 605, endPoint y: 111, distance: 14.8
click at [605, 111] on div "hero.attack("Ergo") hero.attack("Ergo") 1 2 3 4 5 6 7 8 9 10 11 12 13 14 # Defe…" at bounding box center [675, 200] width 148 height 361
type textarea "hero.attack("Kro")"
click at [630, 123] on div "# Defeat the ogres using their names. hero . moveRight ( ) # Defeat the first p…" at bounding box center [682, 187] width 114 height 315
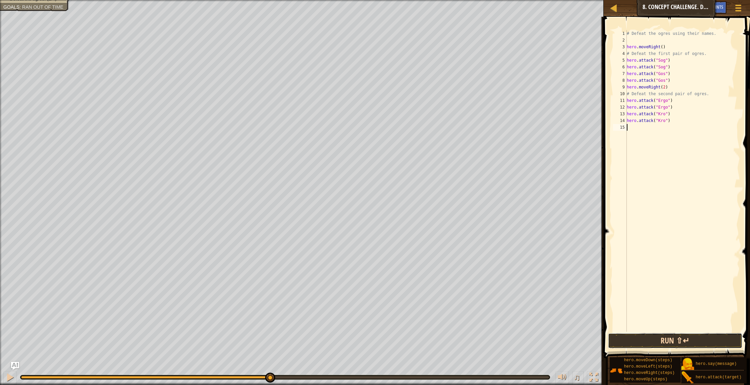
click at [663, 341] on button "Run ⇧↵" at bounding box center [675, 340] width 134 height 15
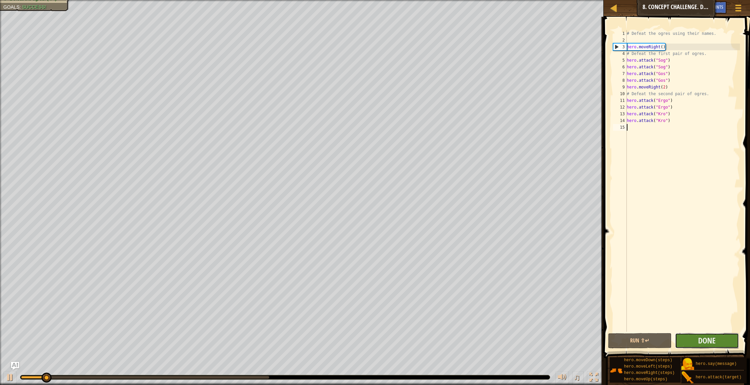
click at [696, 335] on button "Done" at bounding box center [707, 340] width 64 height 15
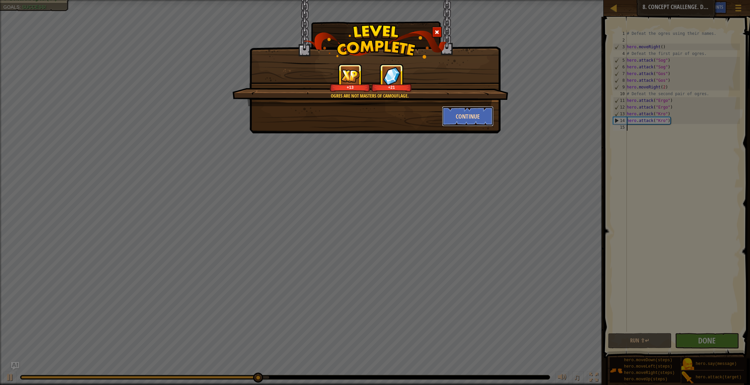
click at [474, 119] on button "Continue" at bounding box center [468, 116] width 52 height 20
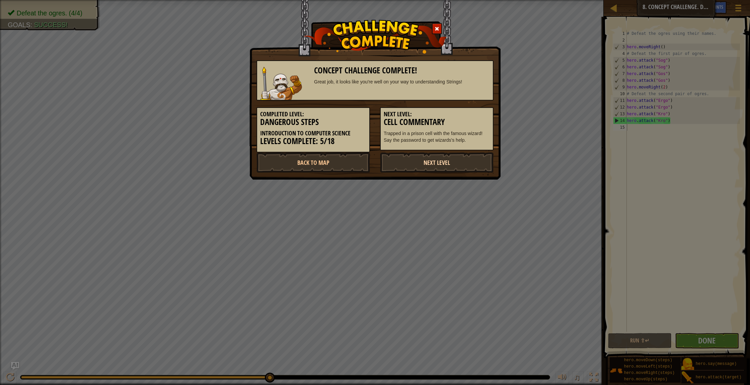
click at [449, 158] on link "Next Level" at bounding box center [436, 162] width 113 height 20
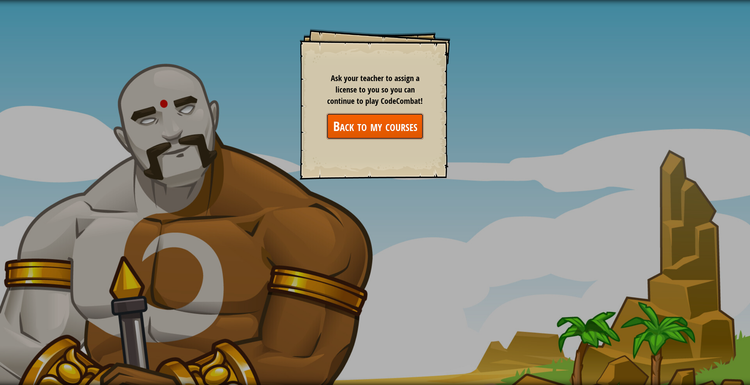
click at [359, 132] on link "Back to my courses" at bounding box center [374, 126] width 97 height 26
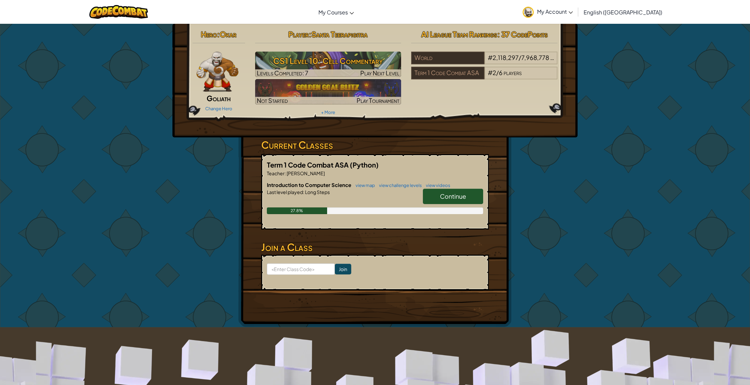
click at [449, 196] on span "Continue" at bounding box center [453, 196] width 26 height 8
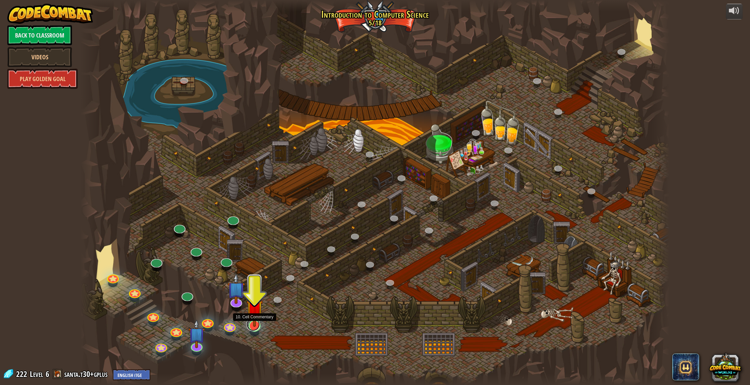
click at [252, 327] on link at bounding box center [252, 323] width 13 height 13
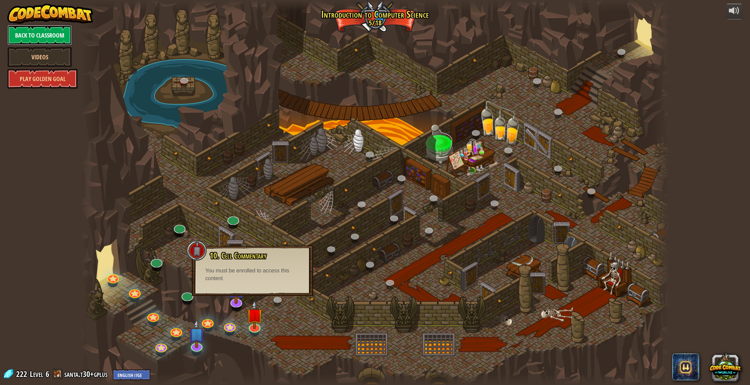
click at [45, 34] on link "Back to Classroom" at bounding box center [39, 35] width 65 height 20
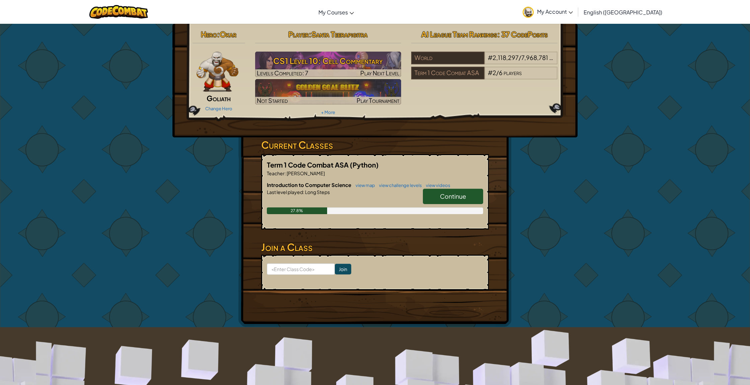
click at [573, 11] on icon at bounding box center [570, 12] width 4 height 2
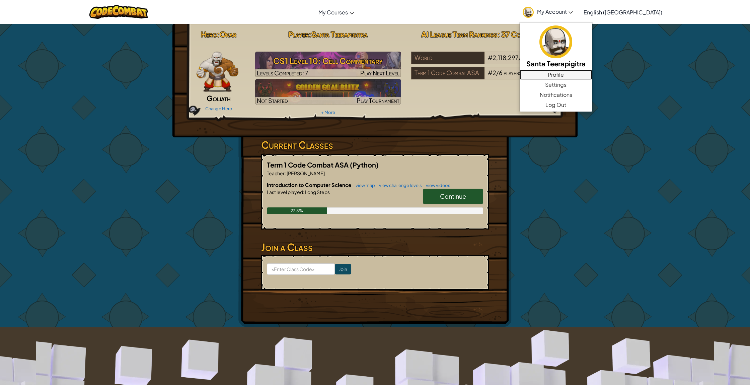
click at [592, 75] on link "Profile" at bounding box center [555, 75] width 73 height 10
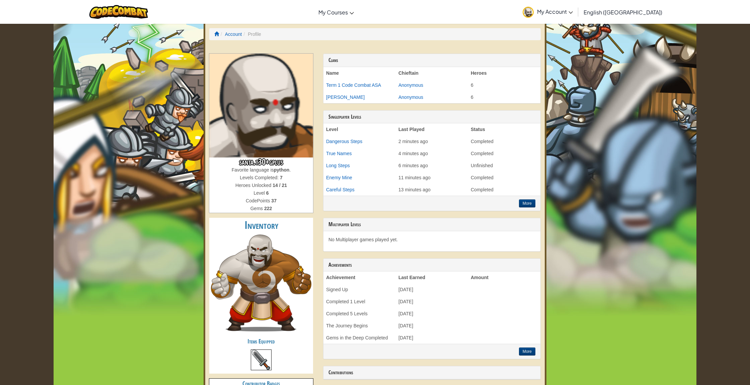
click at [573, 8] on span "My Account" at bounding box center [555, 11] width 36 height 7
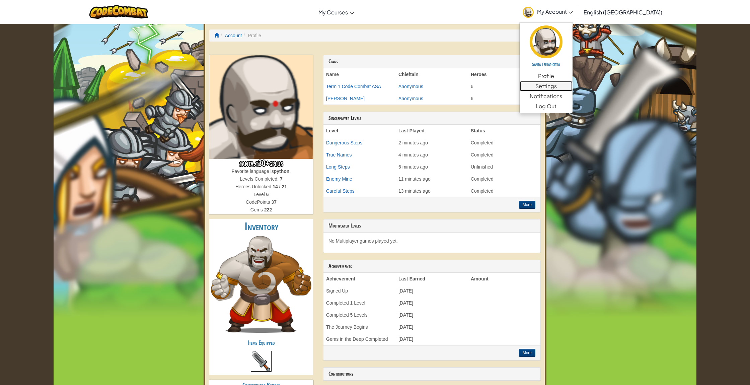
click at [572, 88] on link "Settings" at bounding box center [545, 86] width 53 height 10
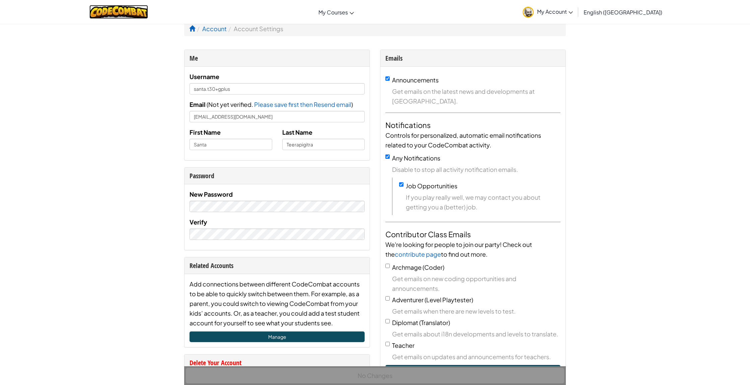
click at [139, 13] on img at bounding box center [118, 12] width 59 height 14
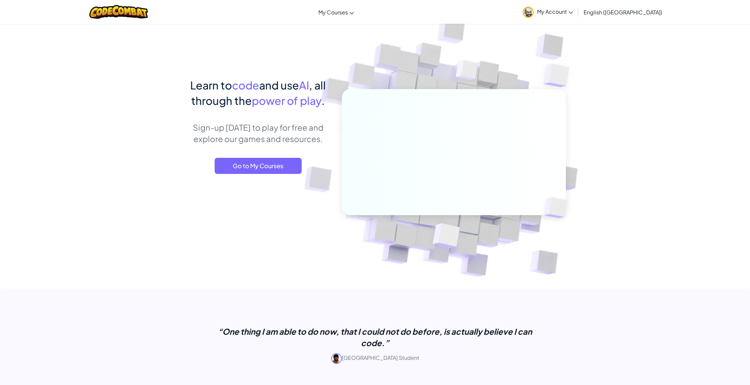
click at [573, 12] on span "My Account" at bounding box center [555, 11] width 36 height 7
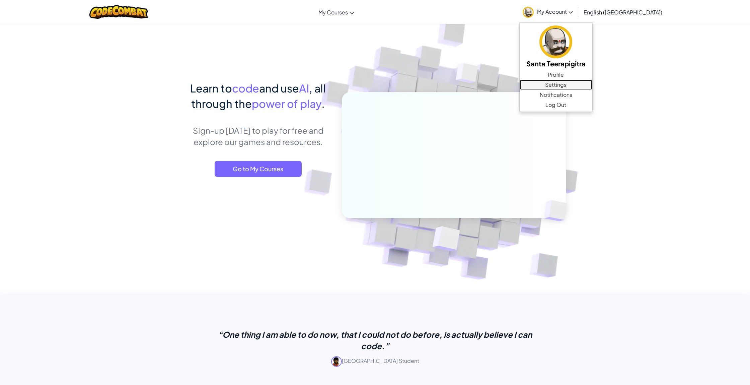
scroll to position [2, 0]
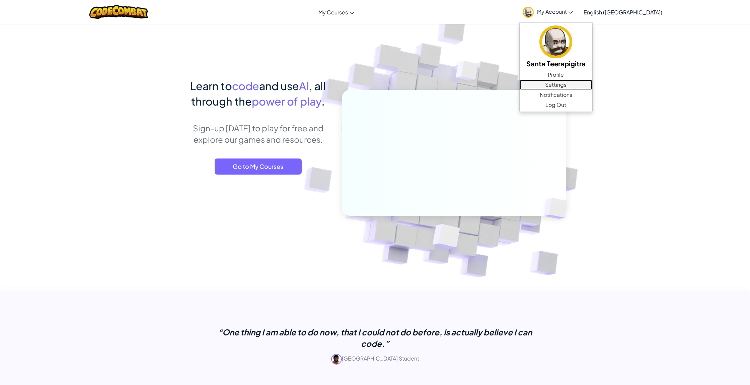
click at [592, 85] on link "Settings" at bounding box center [555, 85] width 73 height 10
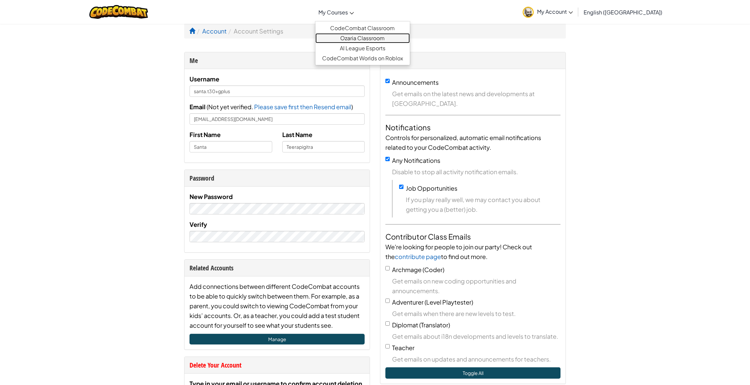
click at [383, 36] on link "Ozaria Classroom" at bounding box center [362, 38] width 94 height 10
